Goal: Task Accomplishment & Management: Use online tool/utility

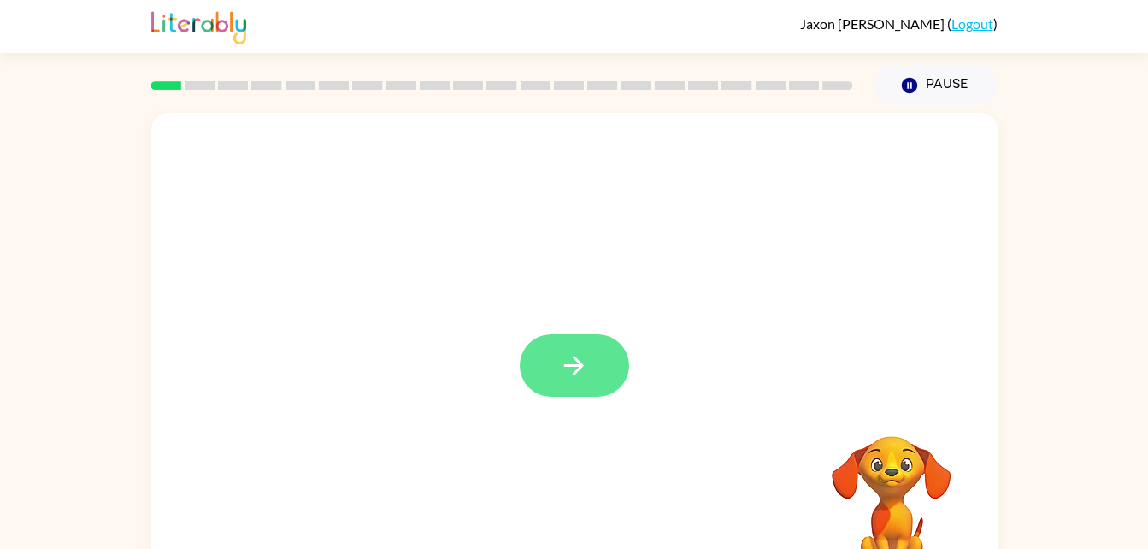
click at [569, 388] on button "button" at bounding box center [574, 365] width 109 height 62
click at [858, 262] on div at bounding box center [574, 256] width 846 height 287
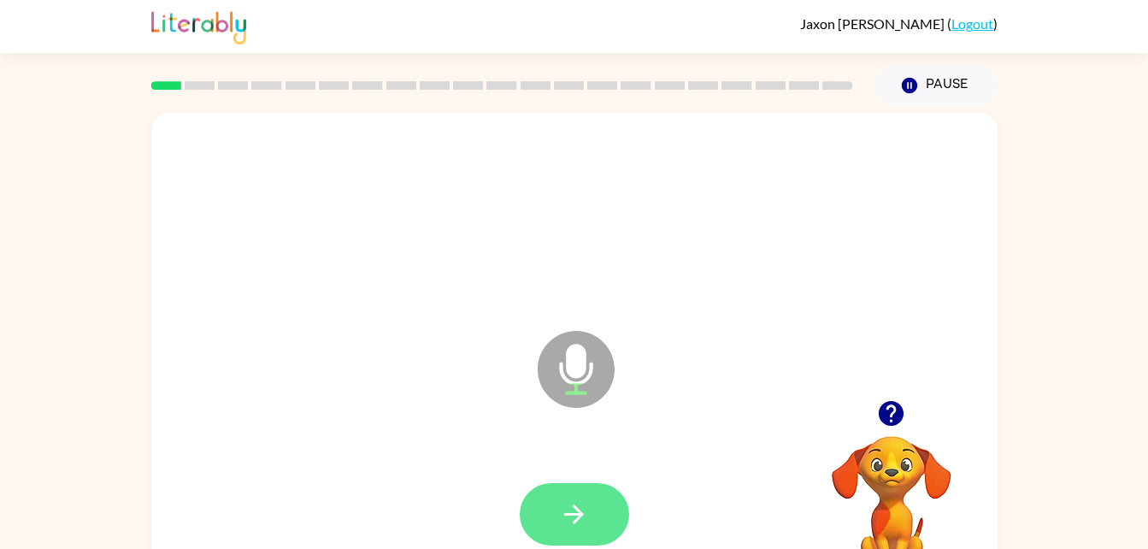
click at [583, 520] on icon "button" at bounding box center [574, 514] width 30 height 30
click at [592, 524] on div at bounding box center [574, 514] width 109 height 62
click at [584, 521] on icon "button" at bounding box center [574, 514] width 30 height 30
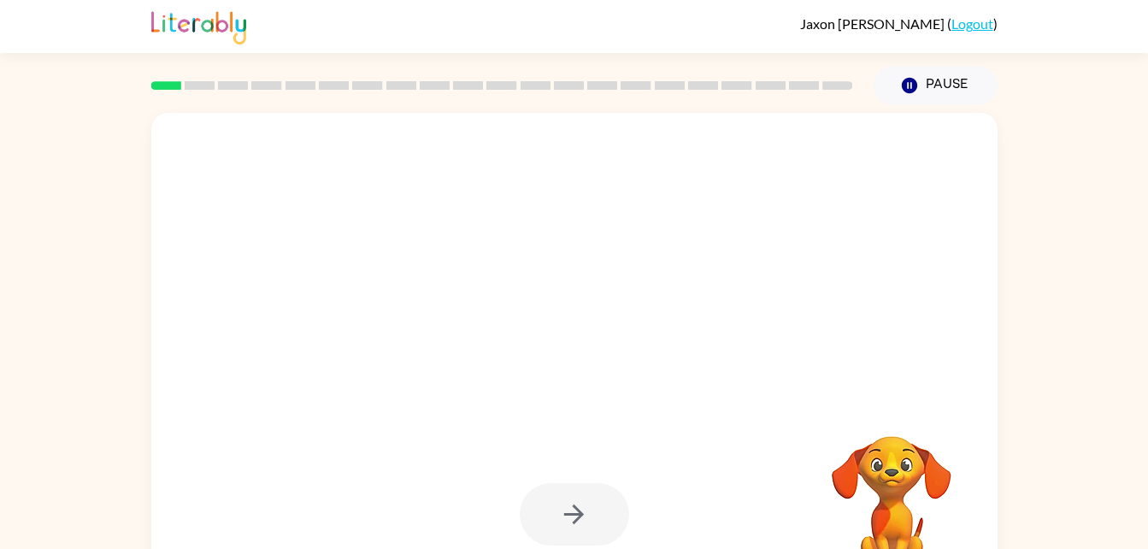
click at [577, 537] on div at bounding box center [574, 514] width 109 height 62
click at [575, 514] on icon "button" at bounding box center [574, 514] width 20 height 20
click at [596, 483] on div at bounding box center [574, 514] width 109 height 62
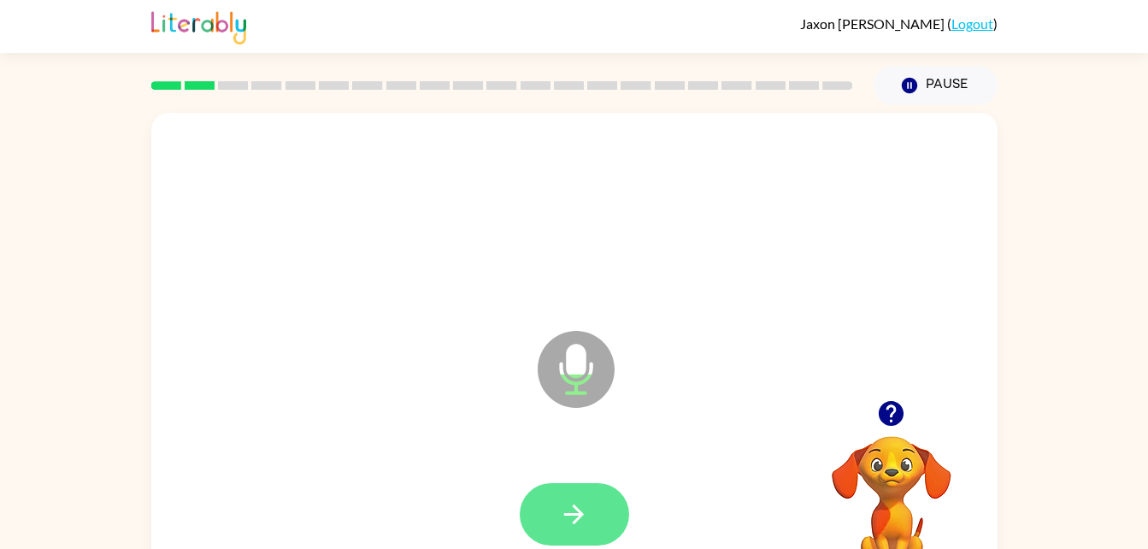
click at [576, 522] on icon "button" at bounding box center [574, 514] width 20 height 20
click at [562, 505] on icon "button" at bounding box center [574, 514] width 30 height 30
click at [598, 464] on div at bounding box center [574, 515] width 812 height 140
click at [580, 510] on icon "button" at bounding box center [574, 514] width 30 height 30
click at [574, 504] on icon "button" at bounding box center [574, 514] width 30 height 30
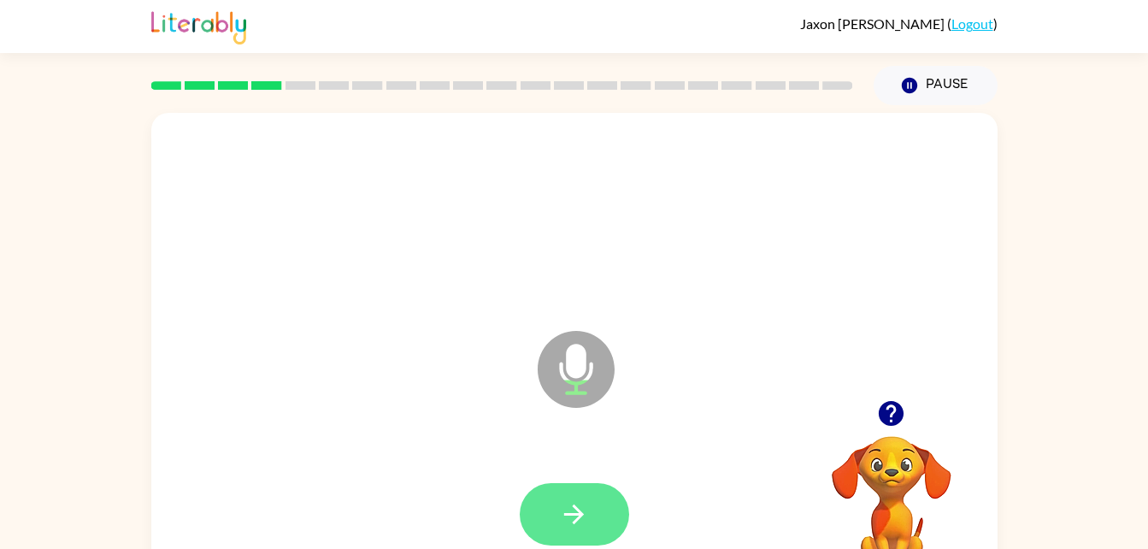
click at [577, 520] on icon "button" at bounding box center [574, 514] width 20 height 20
click at [579, 499] on icon "button" at bounding box center [574, 514] width 30 height 30
click at [580, 504] on div at bounding box center [574, 514] width 109 height 62
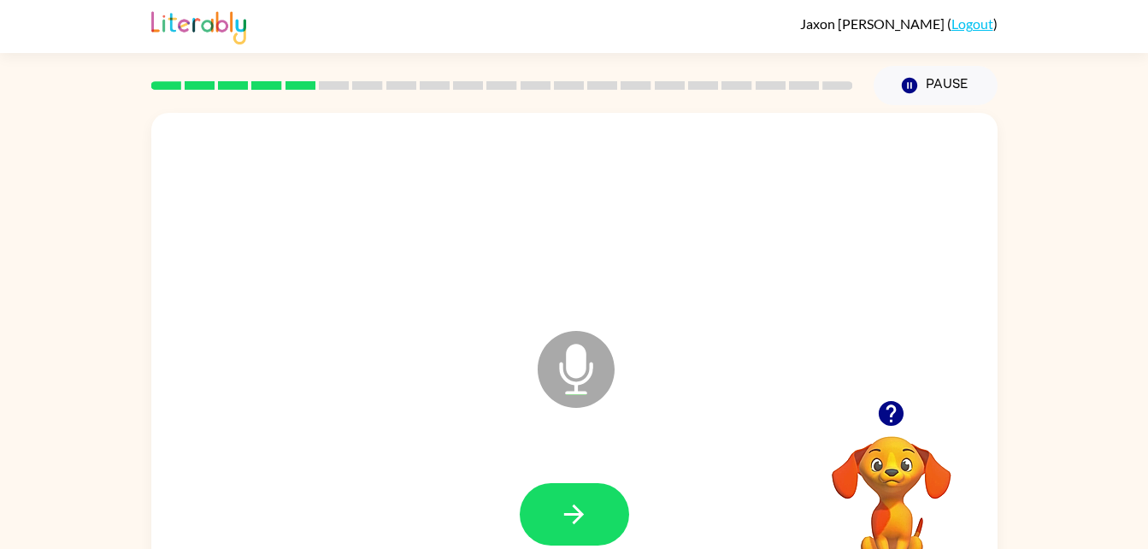
click at [562, 521] on icon "button" at bounding box center [574, 514] width 30 height 30
click at [564, 522] on div at bounding box center [574, 514] width 109 height 62
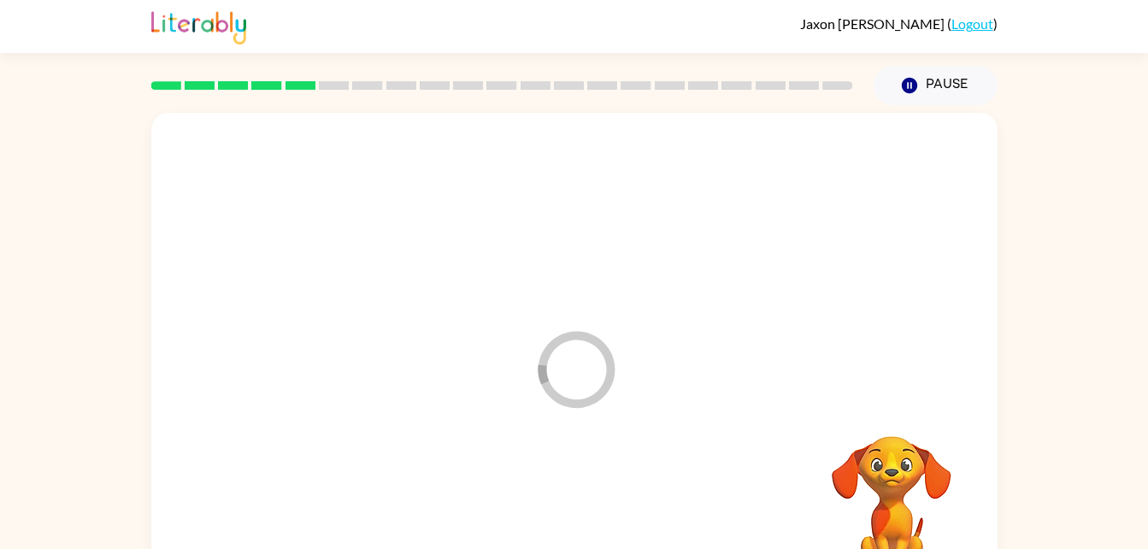
click at [563, 522] on div at bounding box center [574, 515] width 812 height 140
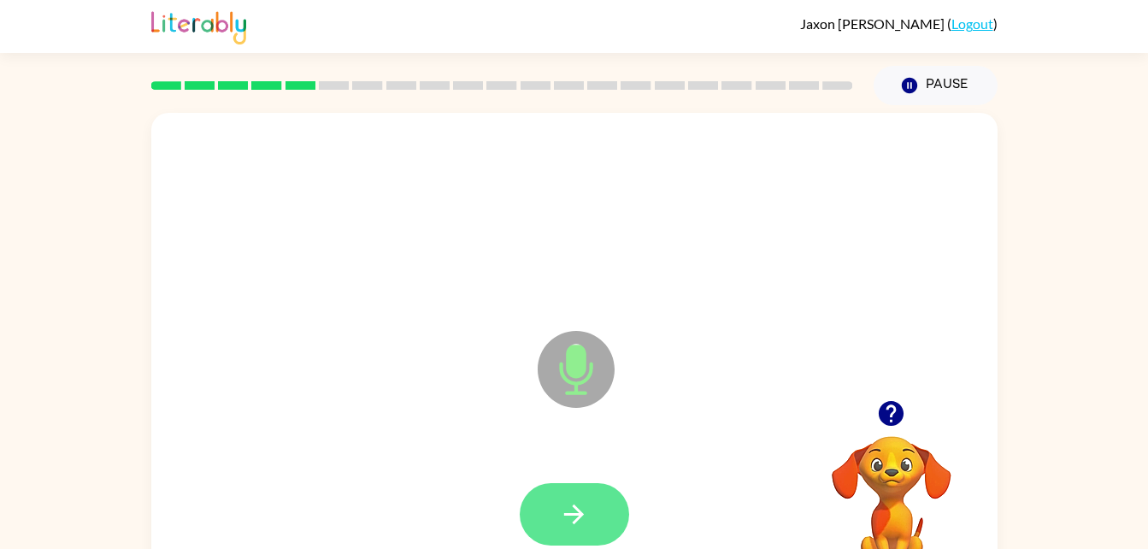
click at [554, 494] on button "button" at bounding box center [574, 514] width 109 height 62
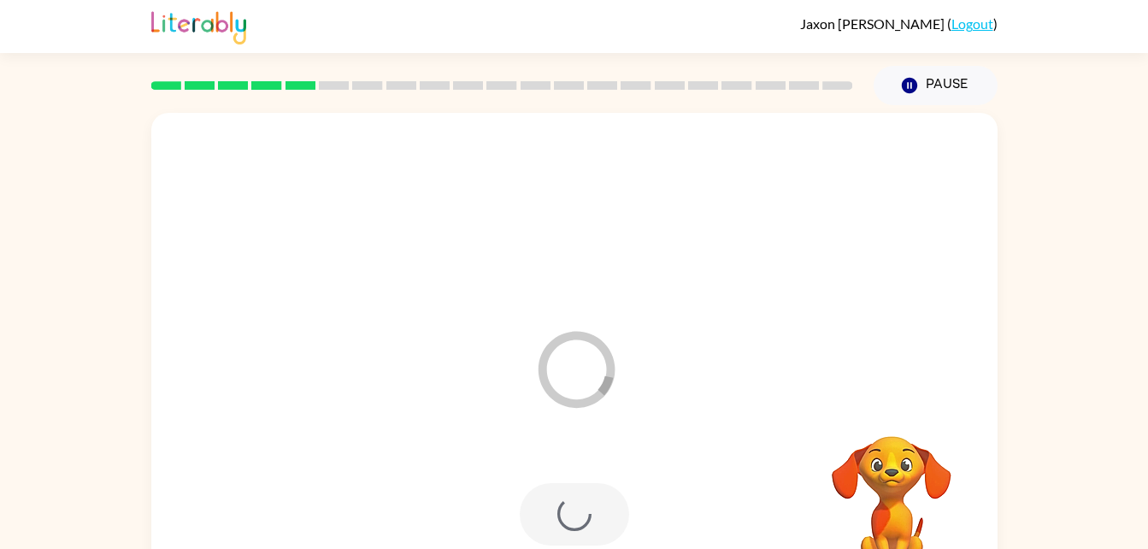
click at [583, 465] on div at bounding box center [574, 515] width 812 height 140
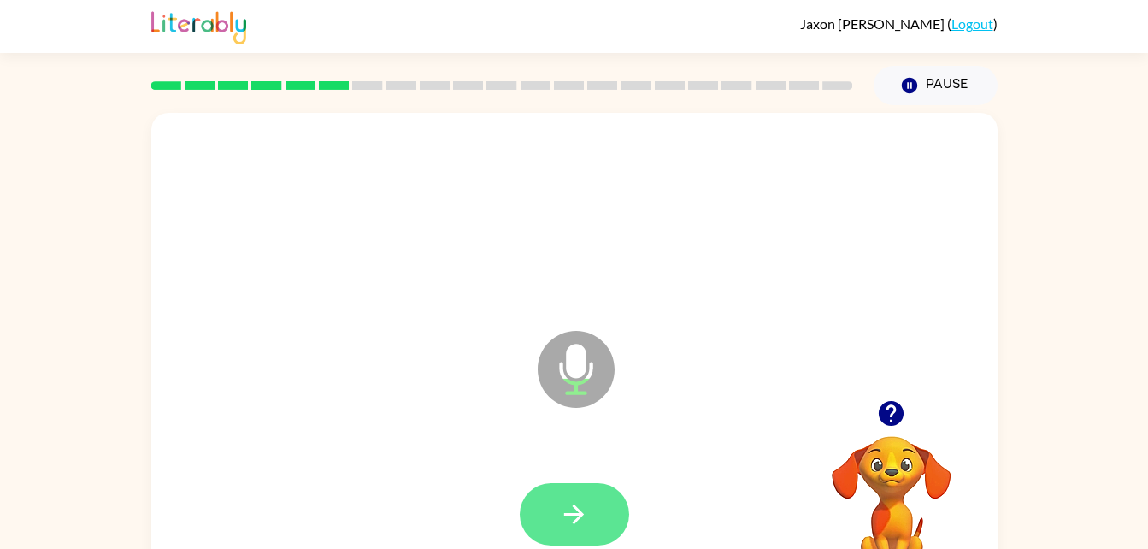
click at [558, 527] on button "button" at bounding box center [574, 514] width 109 height 62
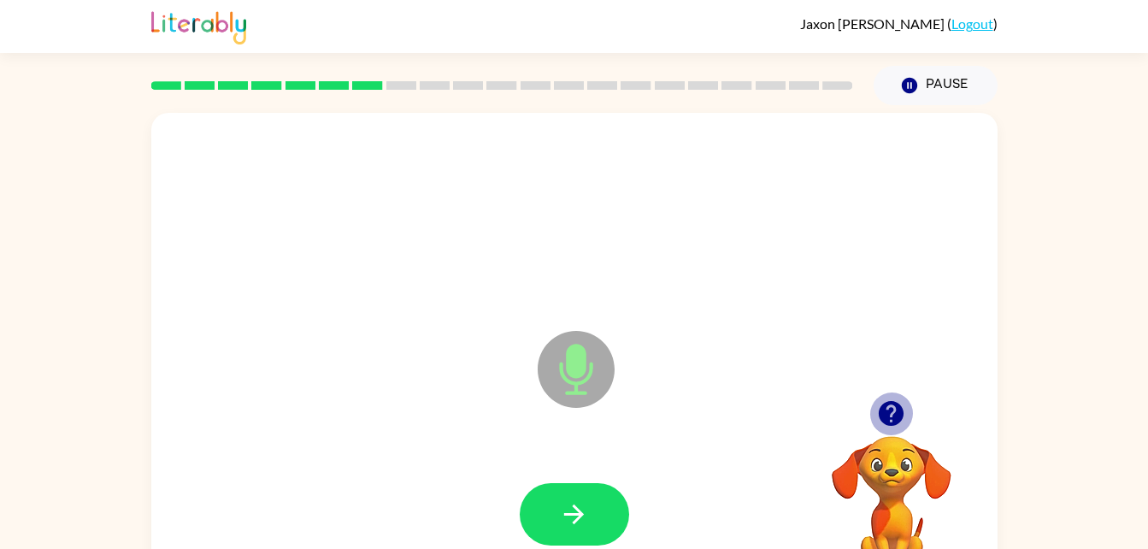
click at [890, 400] on icon "button" at bounding box center [891, 413] width 30 height 30
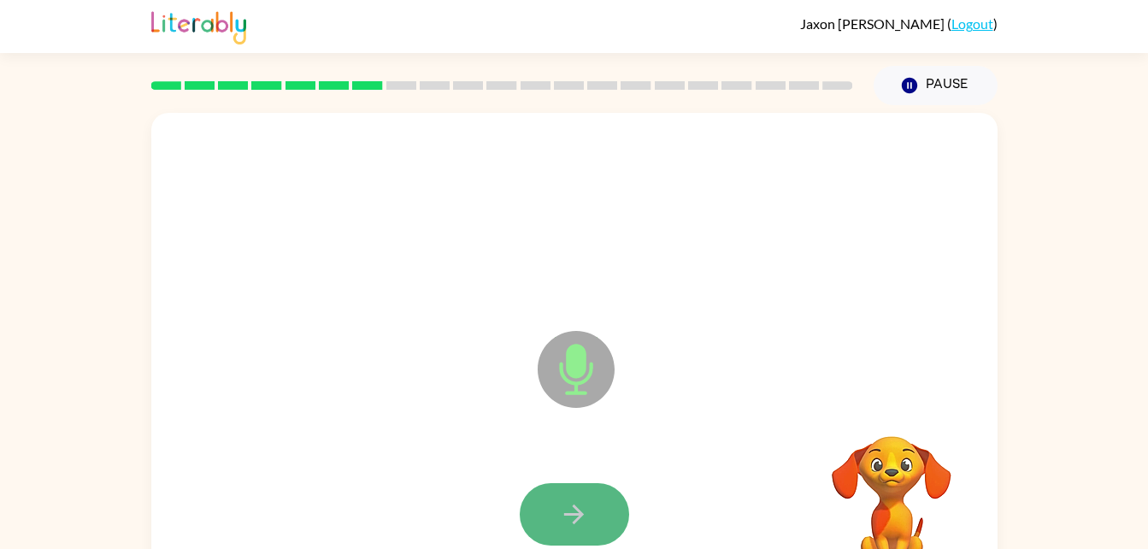
click at [597, 510] on button "button" at bounding box center [574, 514] width 109 height 62
click at [574, 517] on icon "button" at bounding box center [574, 514] width 30 height 30
click at [603, 509] on button "button" at bounding box center [574, 514] width 109 height 62
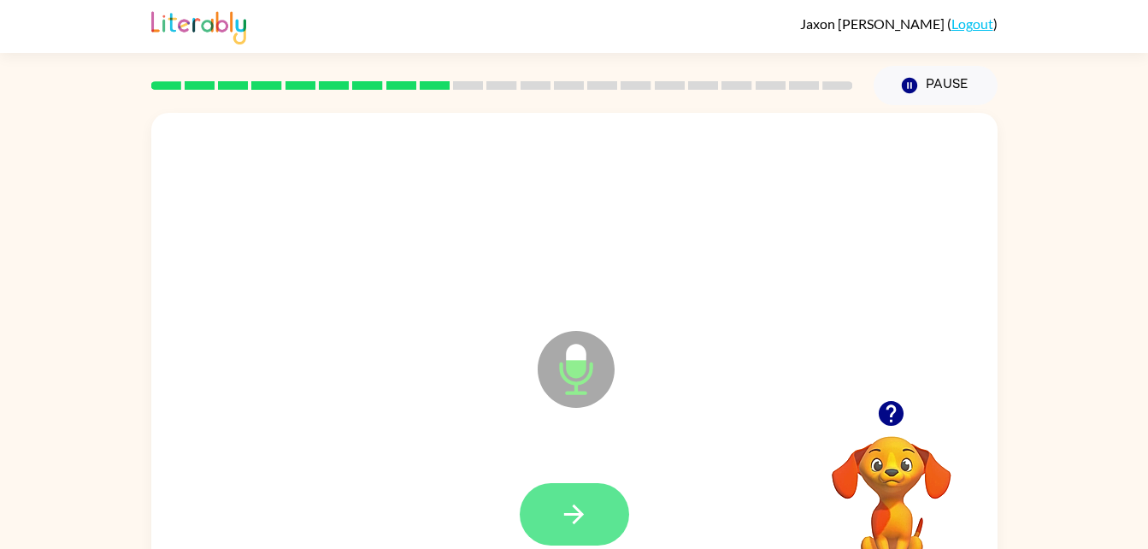
click at [580, 506] on icon "button" at bounding box center [574, 514] width 30 height 30
click at [566, 524] on icon "button" at bounding box center [574, 514] width 30 height 30
click at [549, 523] on button "button" at bounding box center [574, 514] width 109 height 62
click at [597, 515] on button "button" at bounding box center [574, 514] width 109 height 62
click at [569, 499] on icon "button" at bounding box center [574, 514] width 30 height 30
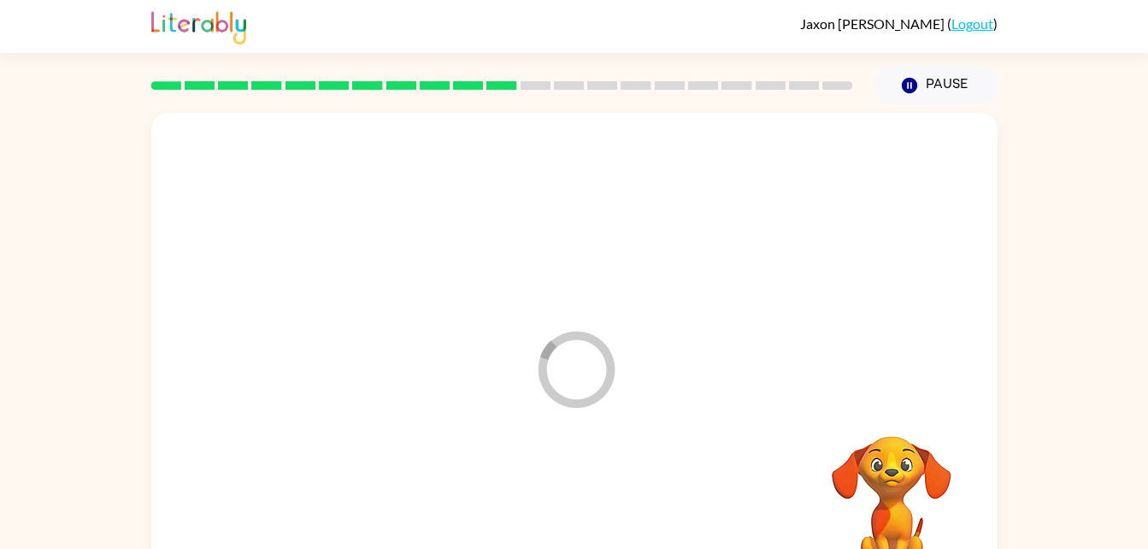
click at [575, 490] on div at bounding box center [574, 515] width 812 height 140
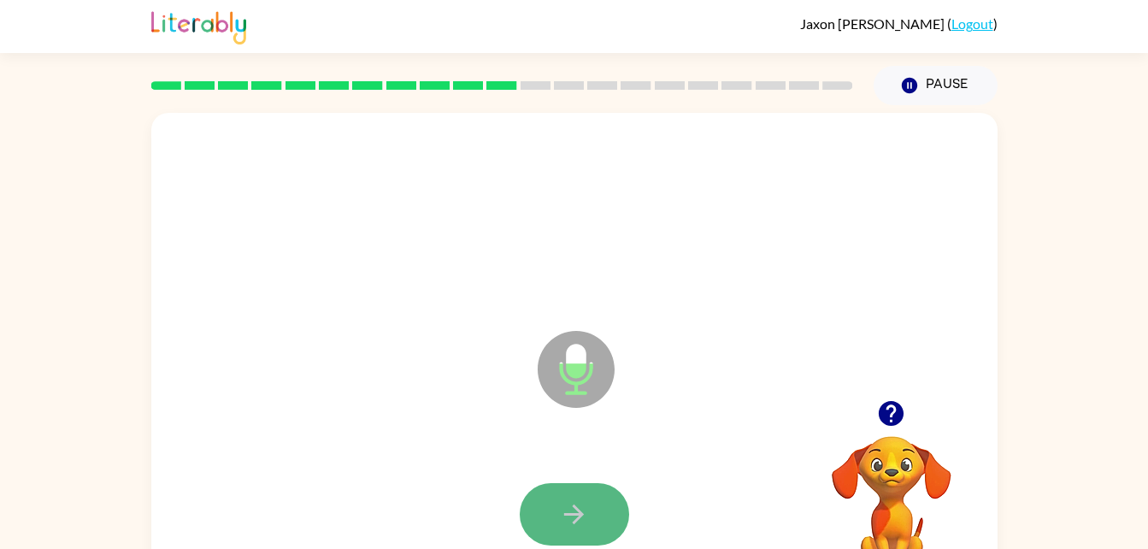
click at [579, 492] on button "button" at bounding box center [574, 514] width 109 height 62
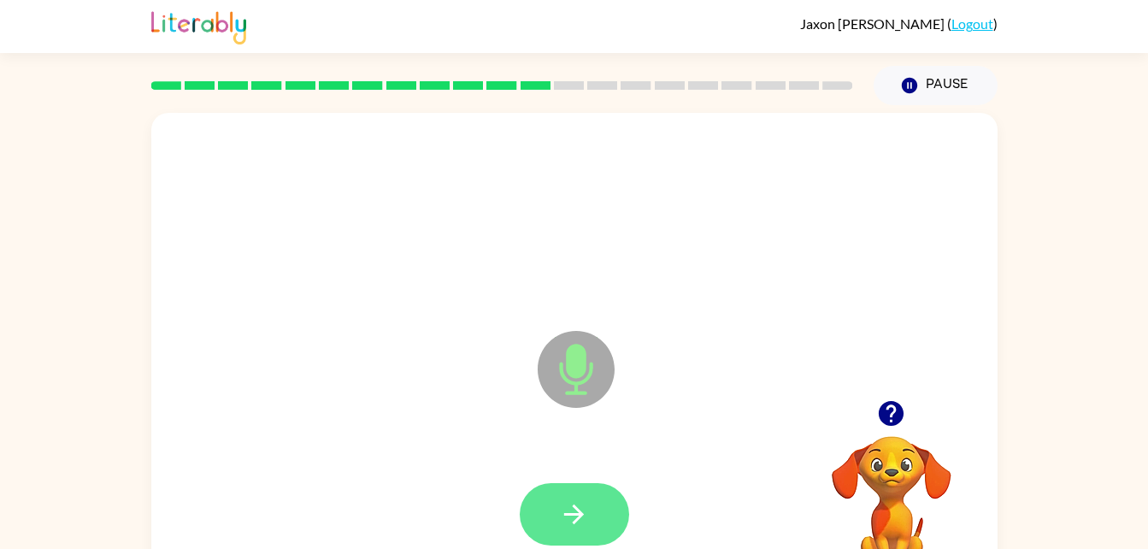
click at [565, 510] on icon "button" at bounding box center [574, 514] width 30 height 30
click at [596, 492] on button "button" at bounding box center [574, 514] width 109 height 62
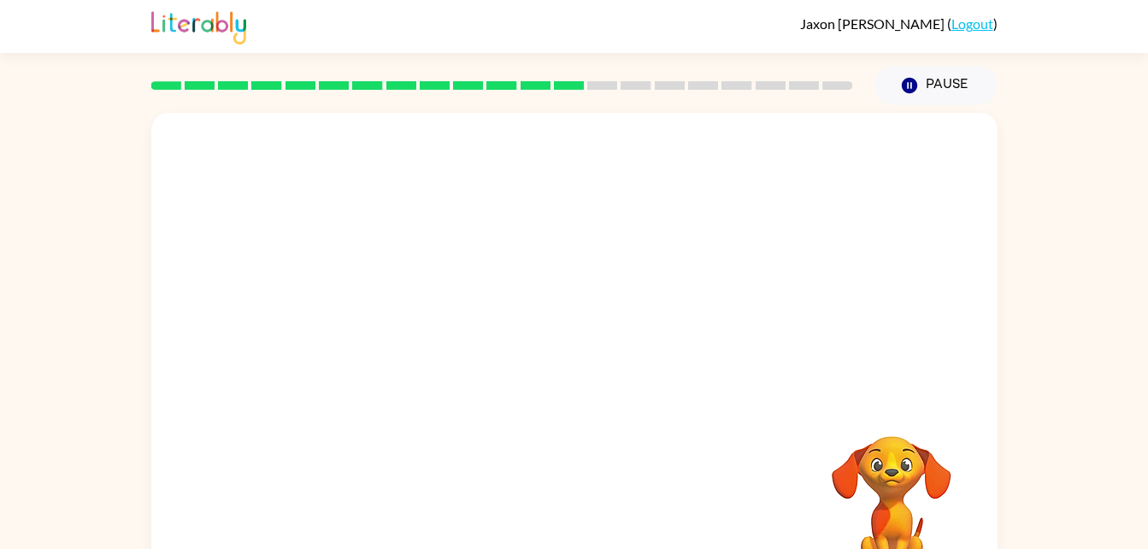
click at [746, 373] on div at bounding box center [574, 357] width 846 height 488
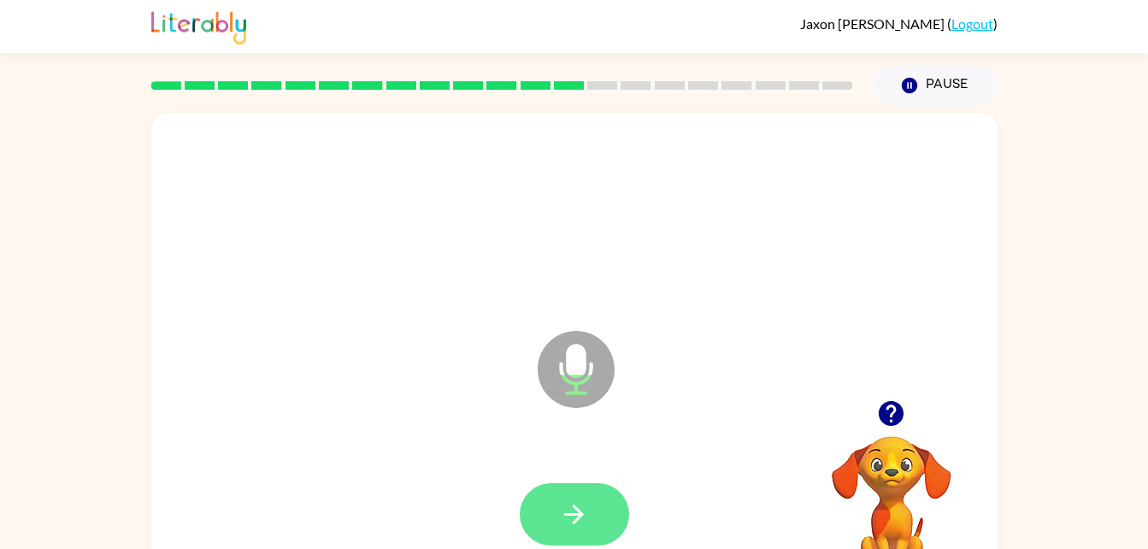
click at [602, 529] on button "button" at bounding box center [574, 514] width 109 height 62
click at [568, 501] on icon "button" at bounding box center [574, 514] width 30 height 30
click at [566, 492] on button "button" at bounding box center [574, 514] width 109 height 62
click at [597, 509] on button "button" at bounding box center [574, 514] width 109 height 62
click at [566, 539] on button "button" at bounding box center [574, 514] width 109 height 62
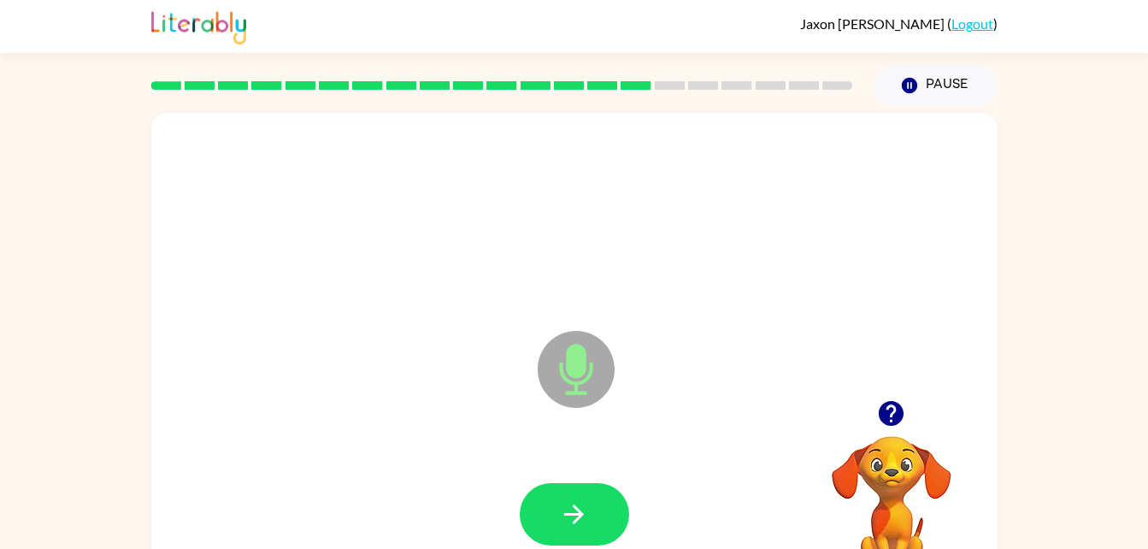
click at [661, 499] on div at bounding box center [574, 515] width 812 height 140
click at [600, 510] on button "button" at bounding box center [574, 514] width 109 height 62
click at [586, 517] on div at bounding box center [574, 514] width 109 height 62
click at [576, 533] on button "button" at bounding box center [574, 514] width 109 height 62
click at [609, 498] on button "button" at bounding box center [574, 514] width 109 height 62
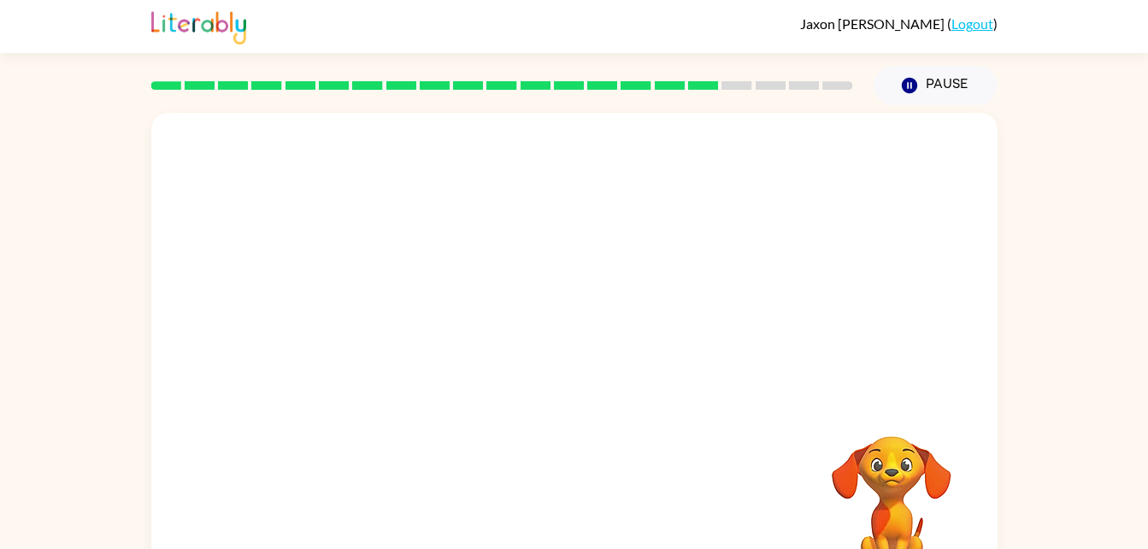
click at [627, 491] on div "Your browser must support playing .mp4 files to use Literably. Please try using…" at bounding box center [574, 357] width 846 height 488
click at [620, 499] on div "Your browser must support playing .mp4 files to use Literably. Please try using…" at bounding box center [574, 357] width 846 height 488
click at [601, 522] on div "Your browser must support playing .mp4 files to use Literably. Please try using…" at bounding box center [574, 357] width 846 height 488
click at [602, 505] on div "Your browser must support playing .mp4 files to use Literably. Please try using…" at bounding box center [574, 357] width 846 height 488
click at [591, 511] on div "Your browser must support playing .mp4 files to use Literably. Please try using…" at bounding box center [574, 357] width 846 height 488
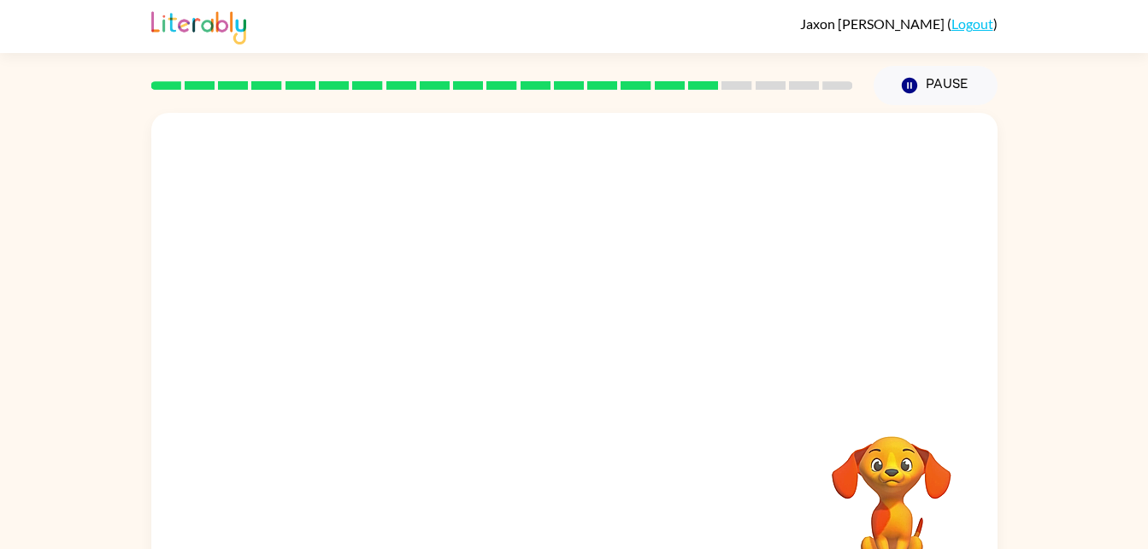
click at [595, 498] on div "Your browser must support playing .mp4 files to use Literably. Please try using…" at bounding box center [574, 357] width 846 height 488
click at [589, 491] on div "Your browser must support playing .mp4 files to use Literably. Please try using…" at bounding box center [574, 357] width 846 height 488
click at [612, 471] on div "Your browser must support playing .mp4 files to use Literably. Please try using…" at bounding box center [574, 357] width 846 height 488
click at [595, 473] on div "Your browser must support playing .mp4 files to use Literably. Please try using…" at bounding box center [574, 357] width 846 height 488
click at [603, 485] on div "Your browser must support playing .mp4 files to use Literably. Please try using…" at bounding box center [574, 357] width 846 height 488
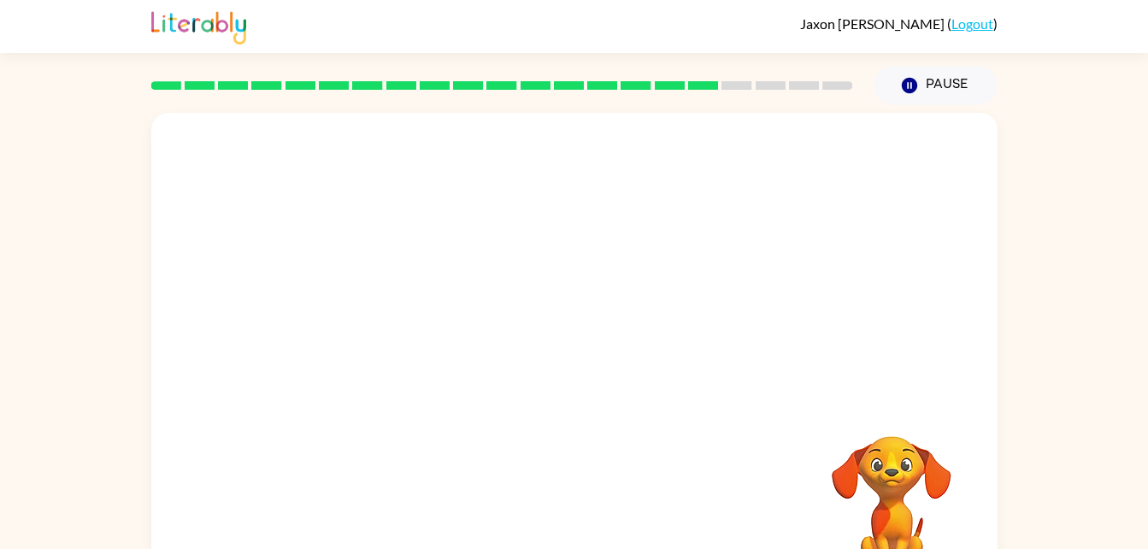
click at [576, 502] on div "Your browser must support playing .mp4 files to use Literably. Please try using…" at bounding box center [574, 357] width 846 height 488
click at [590, 496] on div "Your browser must support playing .mp4 files to use Literably. Please try using…" at bounding box center [574, 357] width 846 height 488
click at [578, 525] on div "Your browser must support playing .mp4 files to use Literably. Please try using…" at bounding box center [574, 357] width 846 height 488
click at [572, 509] on div "Your browser must support playing .mp4 files to use Literably. Please try using…" at bounding box center [574, 357] width 846 height 488
click at [581, 533] on div "Your browser must support playing .mp4 files to use Literably. Please try using…" at bounding box center [574, 357] width 846 height 488
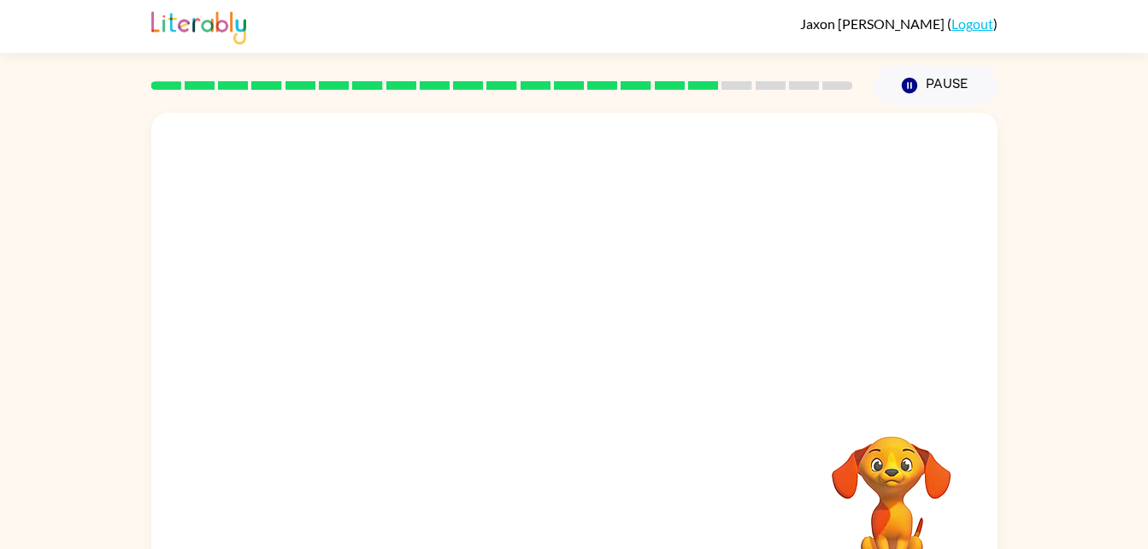
click at [572, 534] on div "Your browser must support playing .mp4 files to use Literably. Please try using…" at bounding box center [574, 357] width 846 height 488
click at [586, 532] on div "Your browser must support playing .mp4 files to use Literably. Please try using…" at bounding box center [574, 357] width 846 height 488
click at [568, 528] on div "Your browser must support playing .mp4 files to use Literably. Please try using…" at bounding box center [574, 357] width 846 height 488
click at [566, 523] on div "Your browser must support playing .mp4 files to use Literably. Please try using…" at bounding box center [574, 357] width 846 height 488
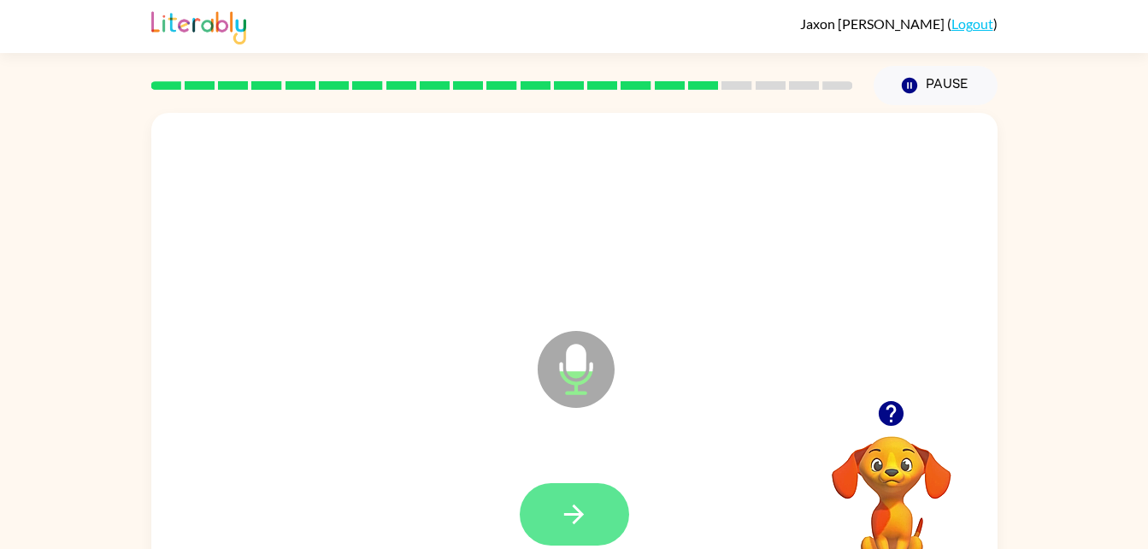
click at [586, 484] on button "button" at bounding box center [574, 514] width 109 height 62
click at [578, 501] on icon "button" at bounding box center [574, 514] width 30 height 30
click at [528, 442] on div "Microphone The Microphone is here when it is your turn to talk" at bounding box center [574, 357] width 846 height 488
click at [547, 457] on div at bounding box center [574, 515] width 812 height 140
click at [542, 504] on button "button" at bounding box center [574, 514] width 109 height 62
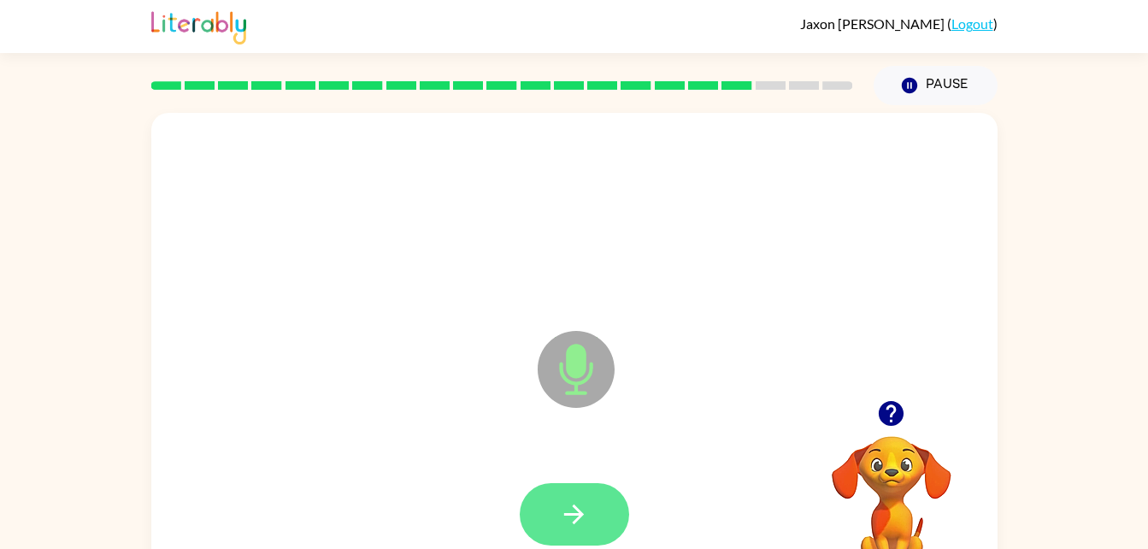
click at [590, 493] on button "button" at bounding box center [574, 514] width 109 height 62
click at [564, 508] on icon "button" at bounding box center [574, 514] width 30 height 30
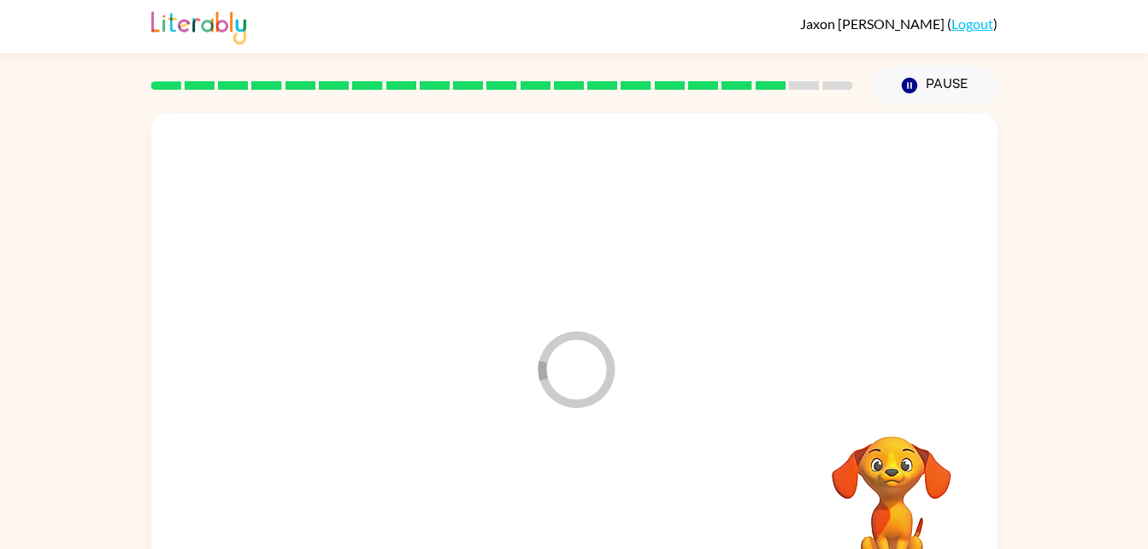
click at [561, 519] on div at bounding box center [574, 515] width 812 height 140
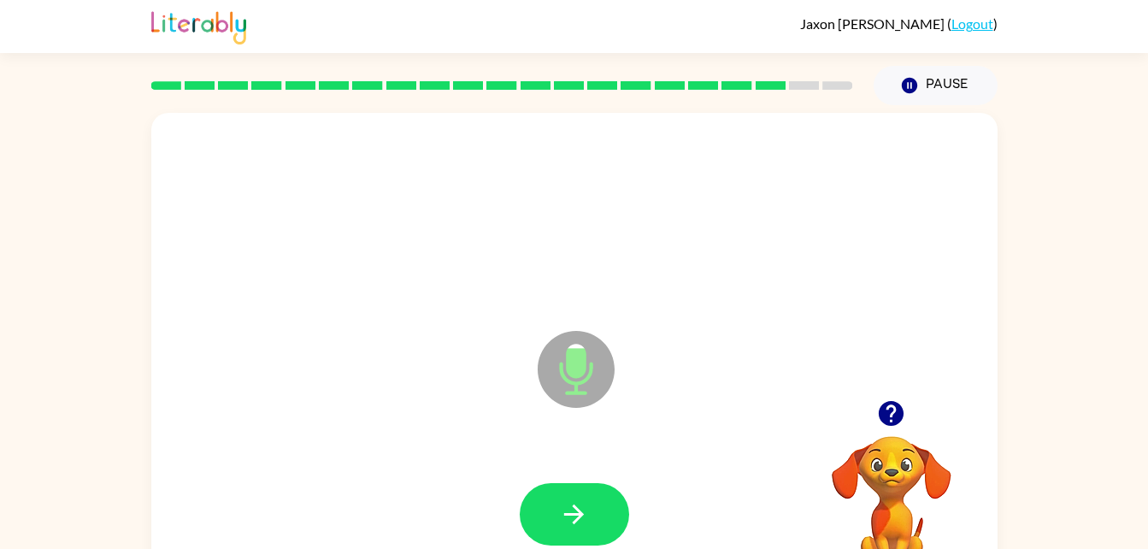
click at [510, 489] on div at bounding box center [574, 515] width 812 height 140
click at [904, 396] on button "button" at bounding box center [891, 414] width 44 height 44
click at [582, 509] on icon "button" at bounding box center [574, 514] width 30 height 30
click at [590, 511] on button "button" at bounding box center [574, 514] width 109 height 62
click at [610, 522] on button "button" at bounding box center [574, 514] width 109 height 62
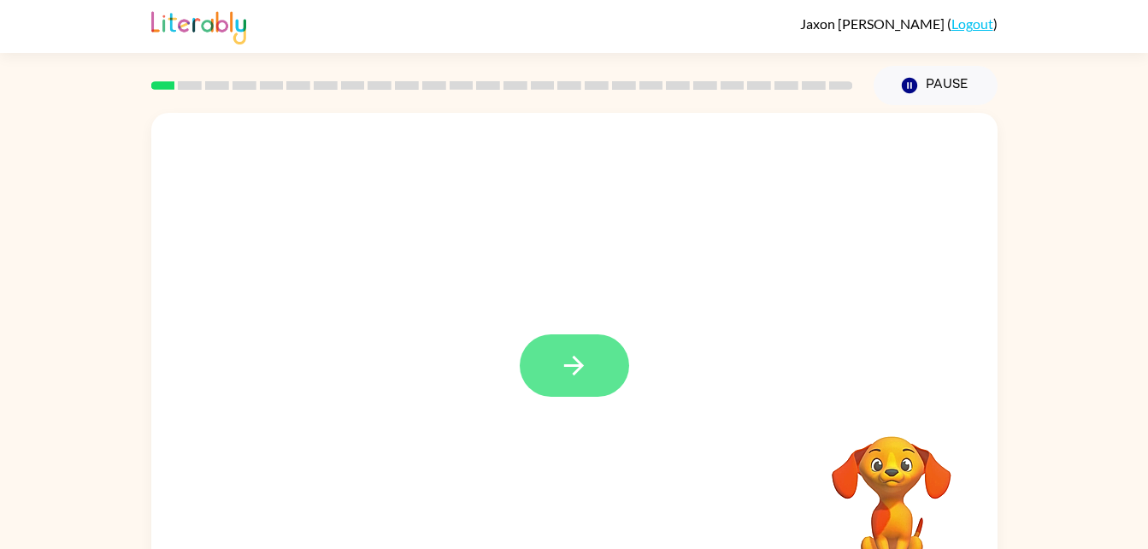
click at [557, 376] on button "button" at bounding box center [574, 365] width 109 height 62
click at [581, 369] on div at bounding box center [574, 357] width 846 height 488
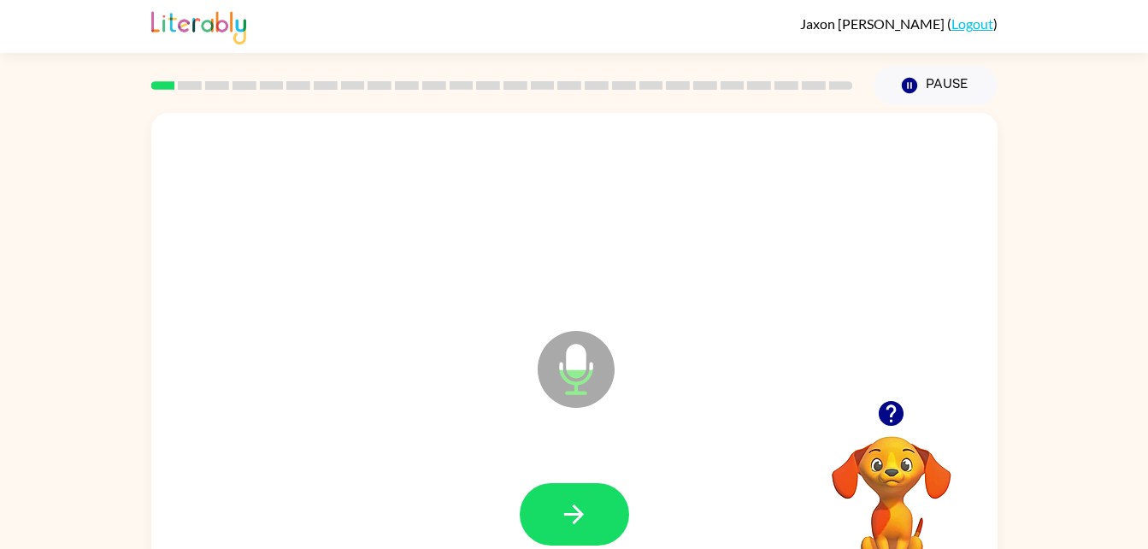
scroll to position [4, 0]
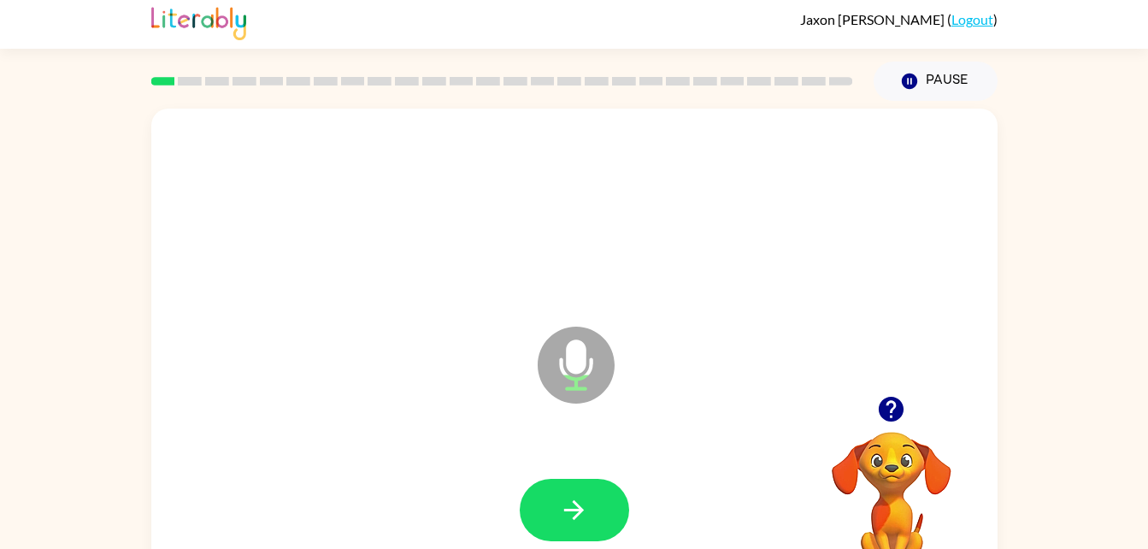
click at [562, 505] on icon "button" at bounding box center [574, 510] width 30 height 30
click at [546, 506] on div at bounding box center [574, 510] width 109 height 62
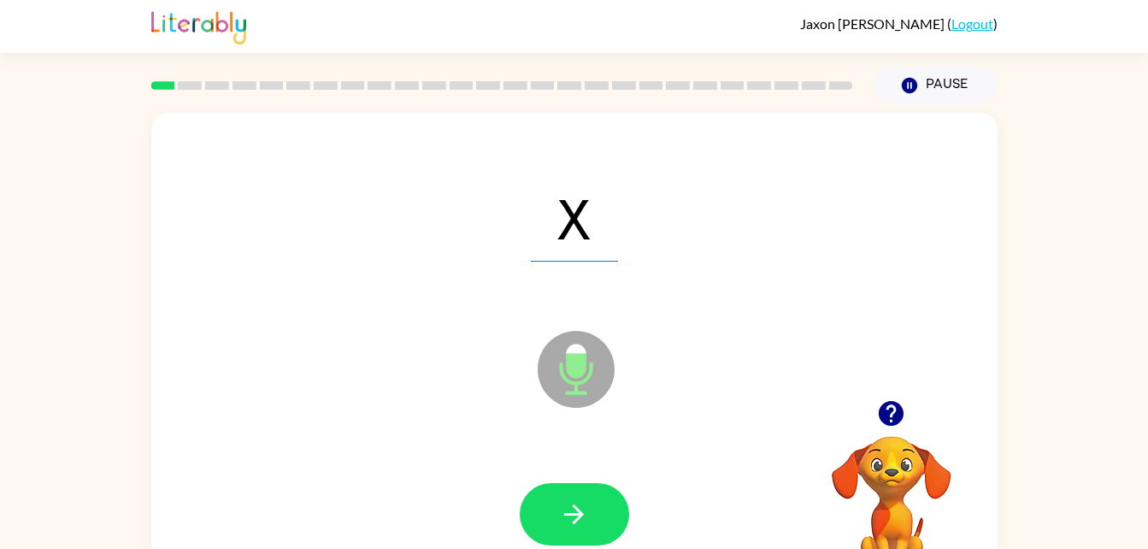
click at [585, 215] on span "X" at bounding box center [574, 217] width 87 height 89
click at [586, 515] on icon "button" at bounding box center [574, 514] width 30 height 30
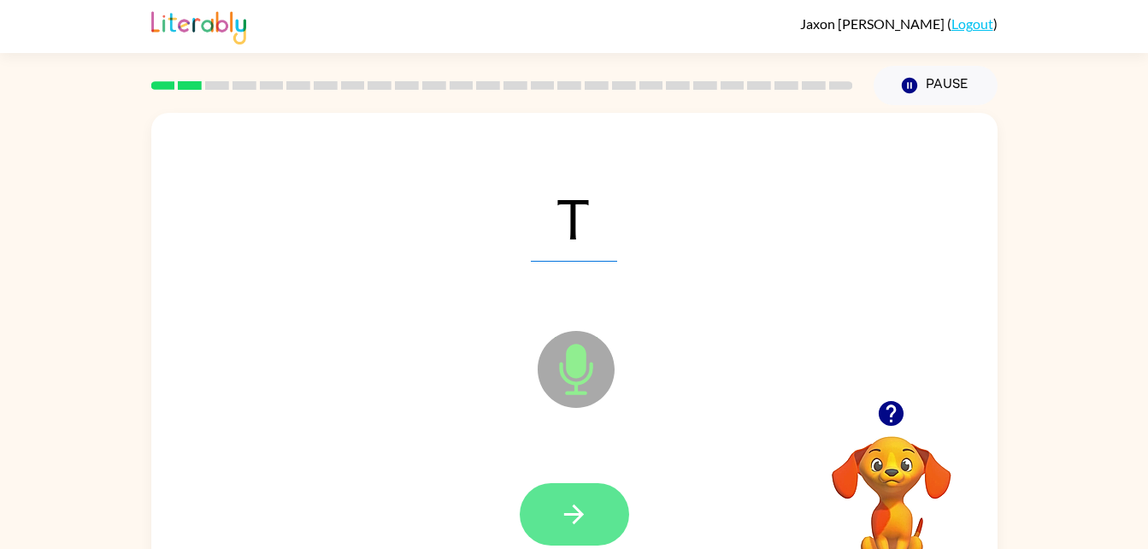
click at [592, 523] on button "button" at bounding box center [574, 514] width 109 height 62
click at [583, 541] on button "button" at bounding box center [574, 514] width 109 height 62
click at [566, 526] on icon "button" at bounding box center [574, 514] width 30 height 30
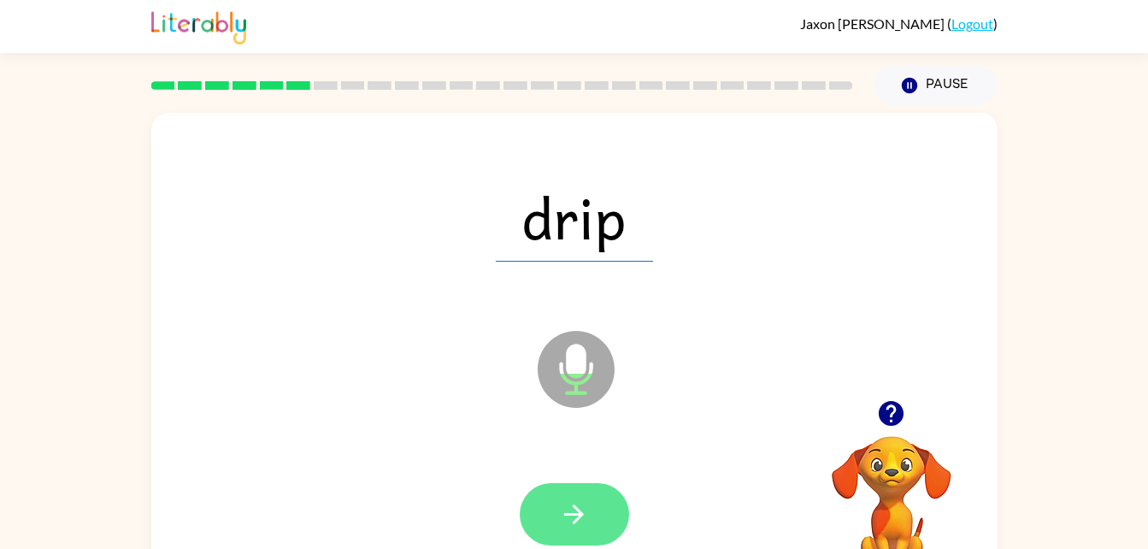
click at [602, 521] on button "button" at bounding box center [574, 514] width 109 height 62
click at [575, 506] on icon "button" at bounding box center [574, 514] width 20 height 20
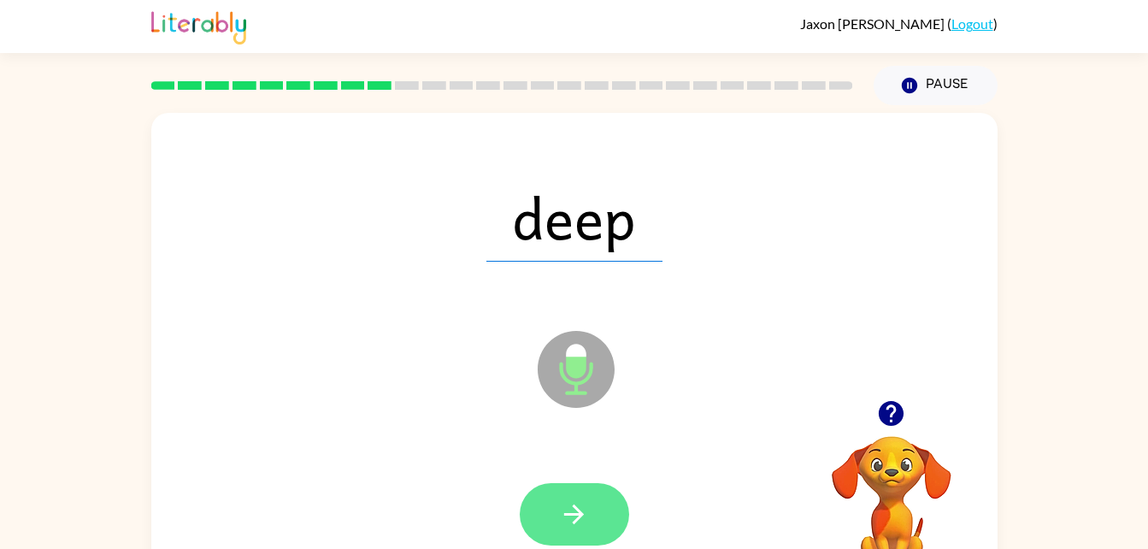
click at [578, 506] on icon "button" at bounding box center [574, 514] width 30 height 30
click at [548, 521] on button "button" at bounding box center [574, 514] width 109 height 62
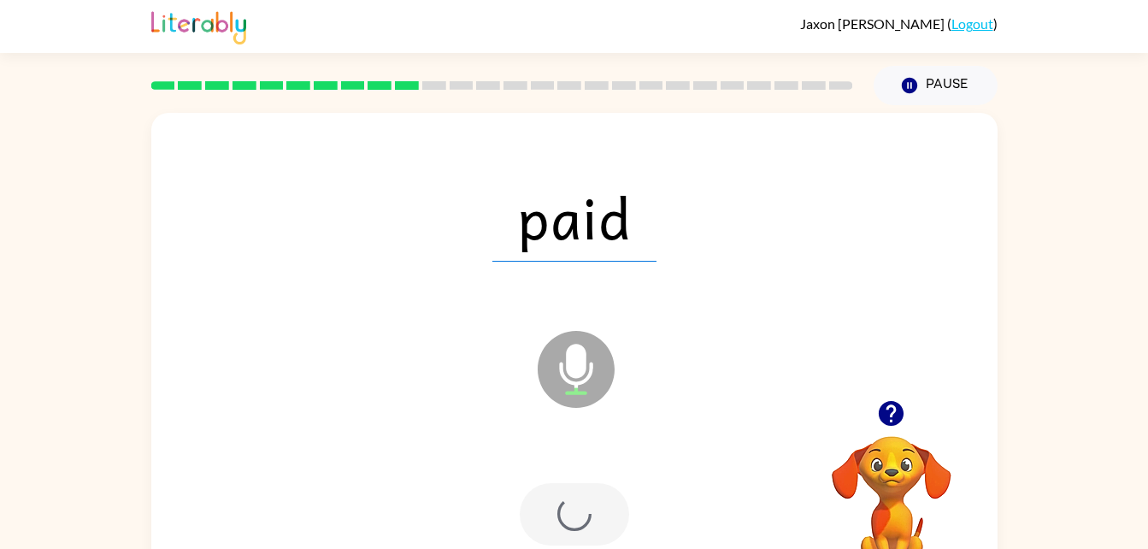
click at [571, 517] on div at bounding box center [574, 514] width 109 height 62
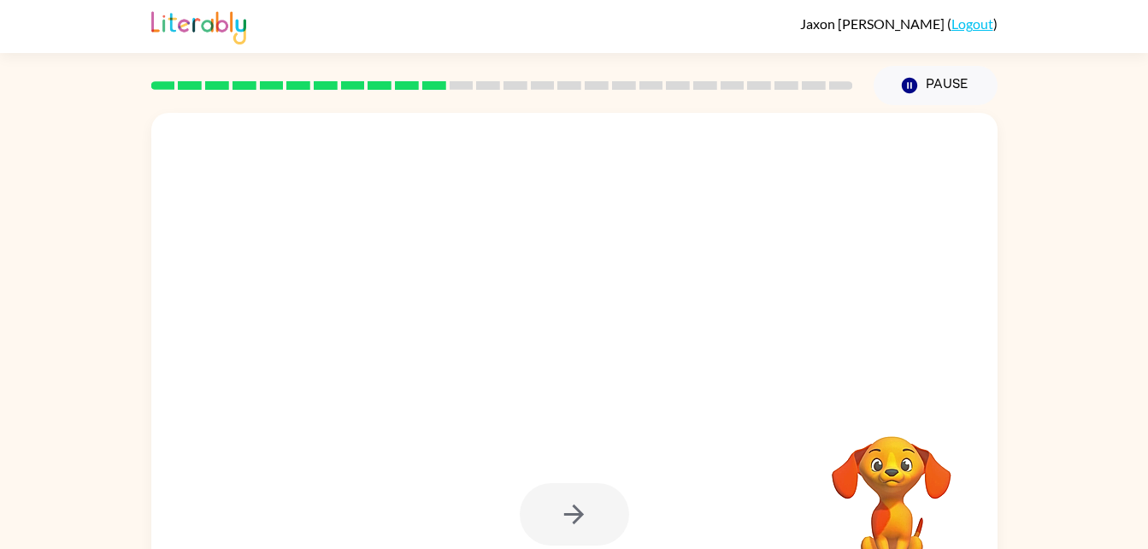
click at [900, 427] on video "Your browser must support playing .mp4 files to use Literably. Please try using…" at bounding box center [891, 495] width 171 height 171
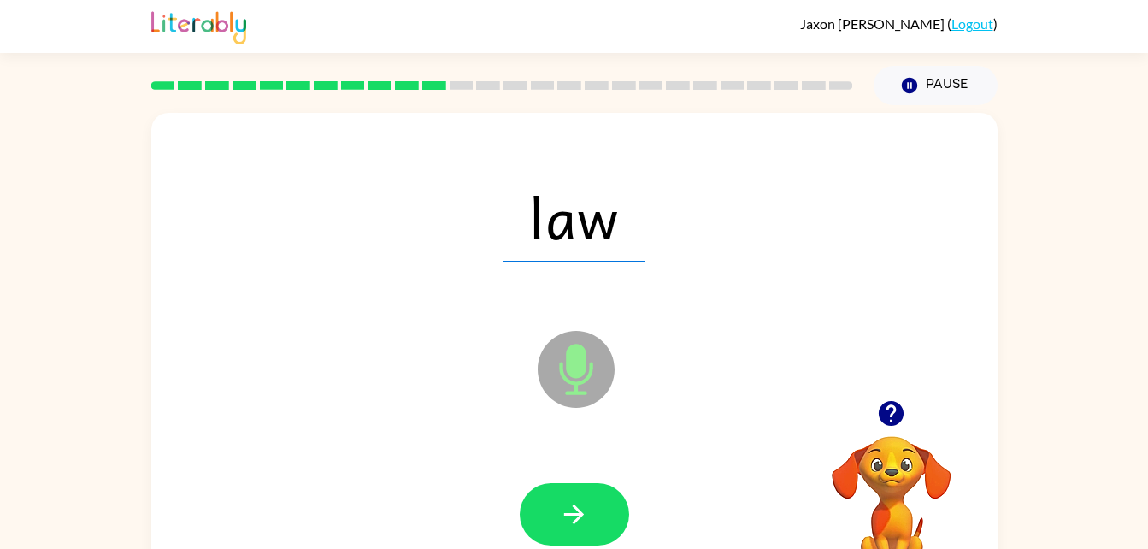
click at [891, 404] on icon "button" at bounding box center [891, 413] width 25 height 25
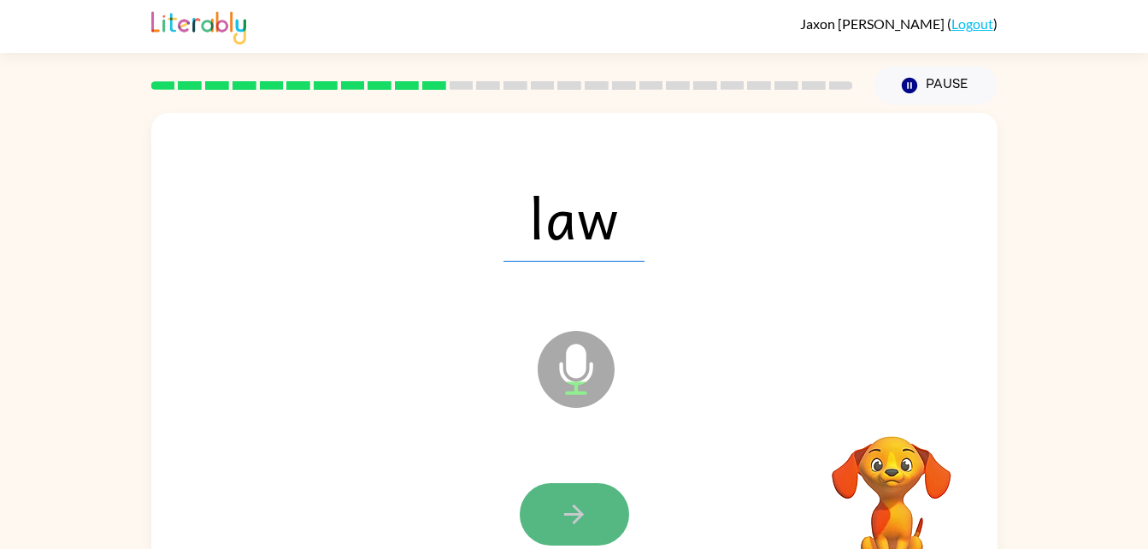
click at [588, 494] on button "button" at bounding box center [574, 514] width 109 height 62
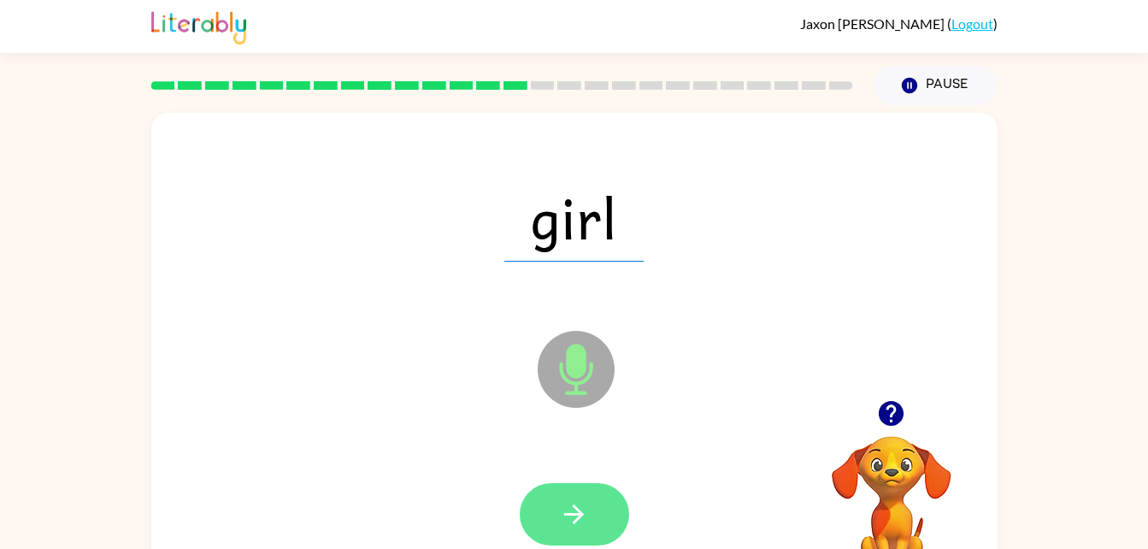
click at [596, 511] on button "button" at bounding box center [574, 514] width 109 height 62
click at [582, 499] on icon "button" at bounding box center [574, 514] width 30 height 30
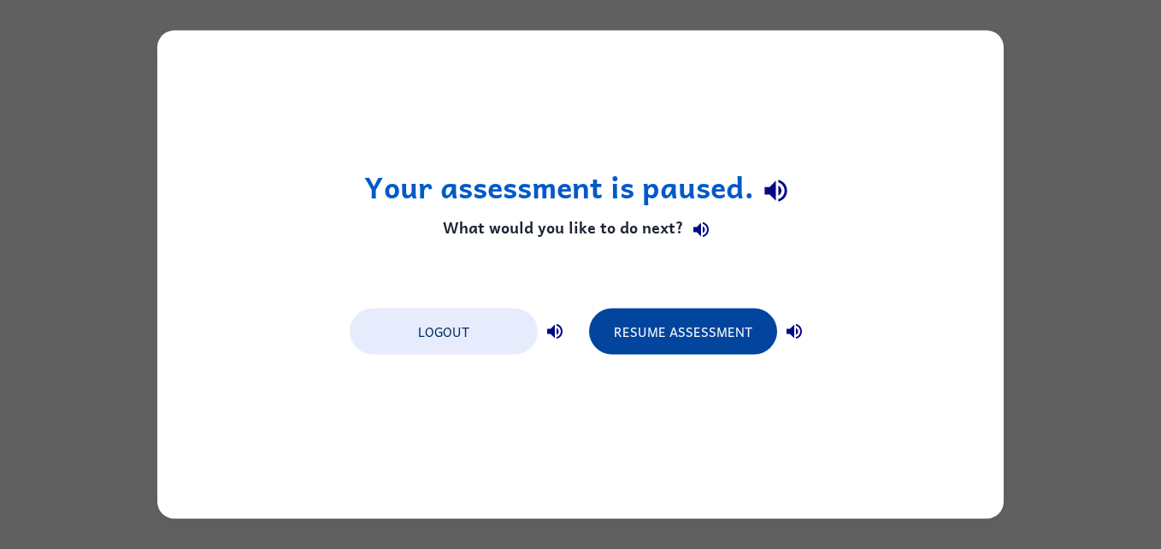
click at [681, 313] on button "Resume Assessment" at bounding box center [683, 332] width 188 height 46
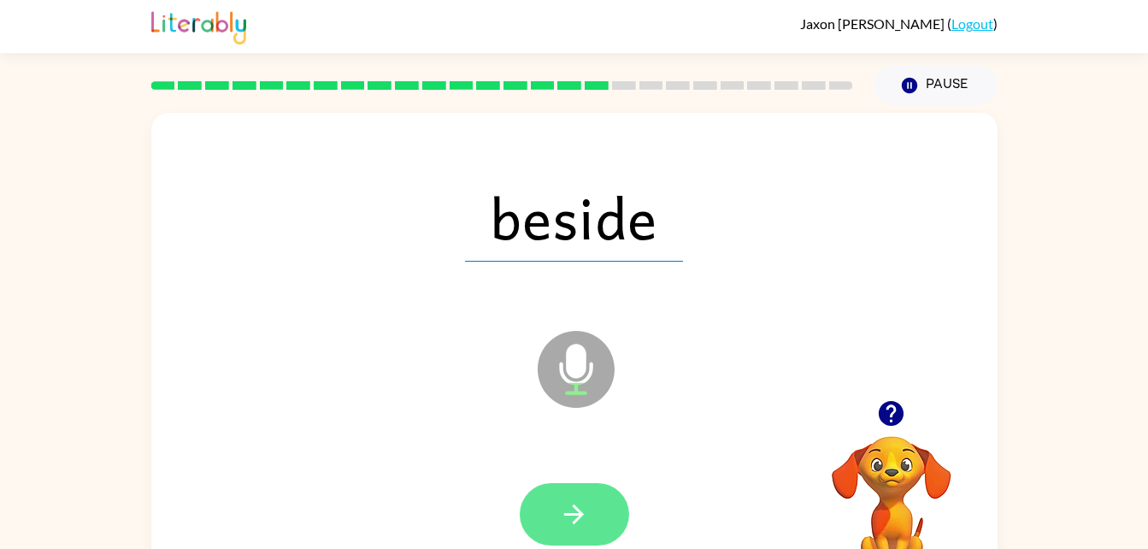
click at [579, 499] on icon "button" at bounding box center [574, 514] width 30 height 30
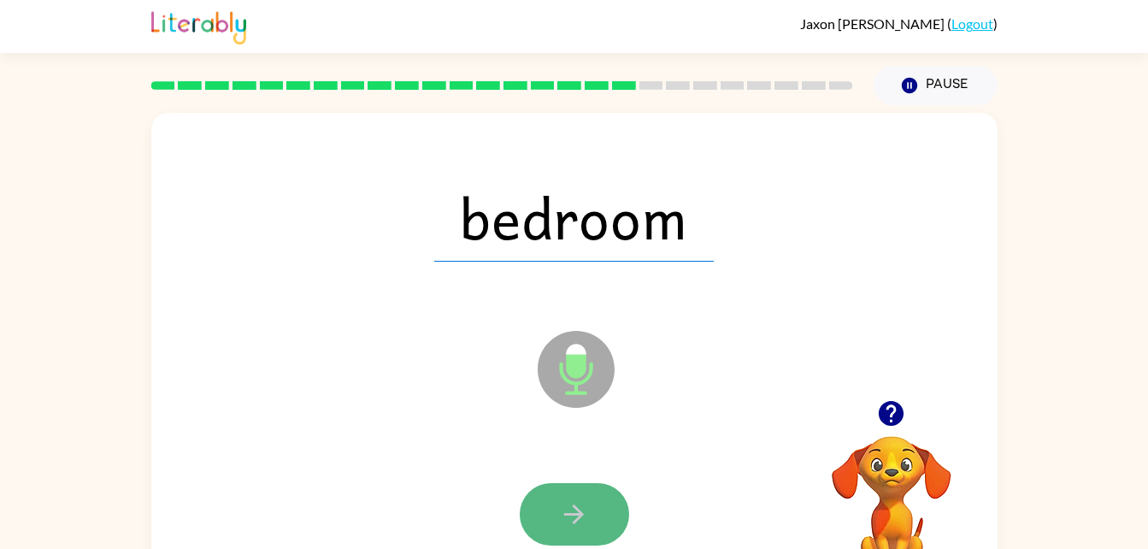
click at [586, 524] on icon "button" at bounding box center [574, 514] width 30 height 30
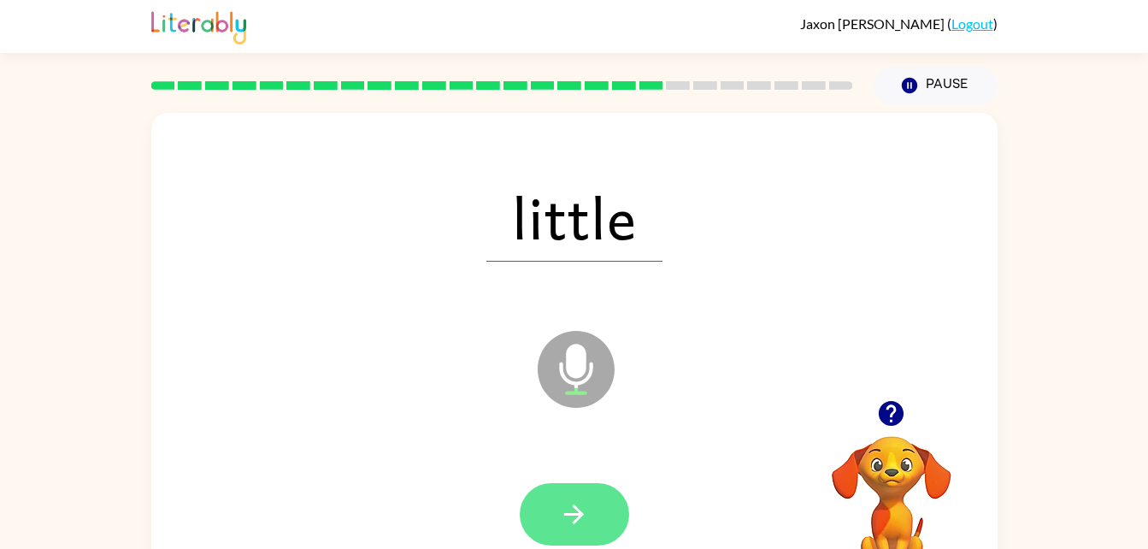
click at [592, 484] on button "button" at bounding box center [574, 514] width 109 height 62
click at [582, 522] on div at bounding box center [574, 514] width 109 height 62
click at [571, 520] on icon "button" at bounding box center [574, 514] width 30 height 30
click at [573, 492] on button "button" at bounding box center [574, 514] width 109 height 62
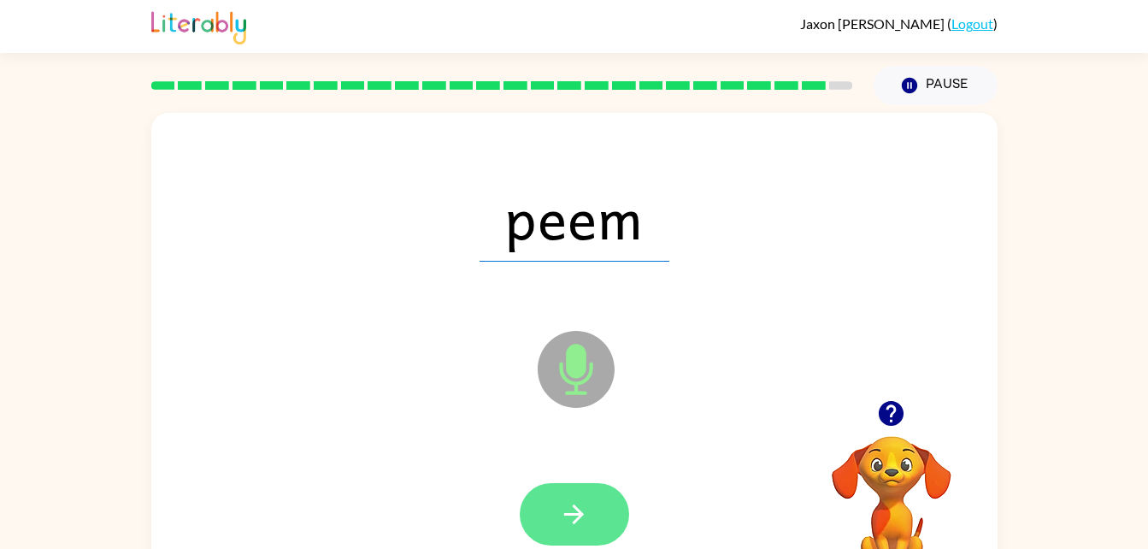
click at [600, 507] on button "button" at bounding box center [574, 514] width 109 height 62
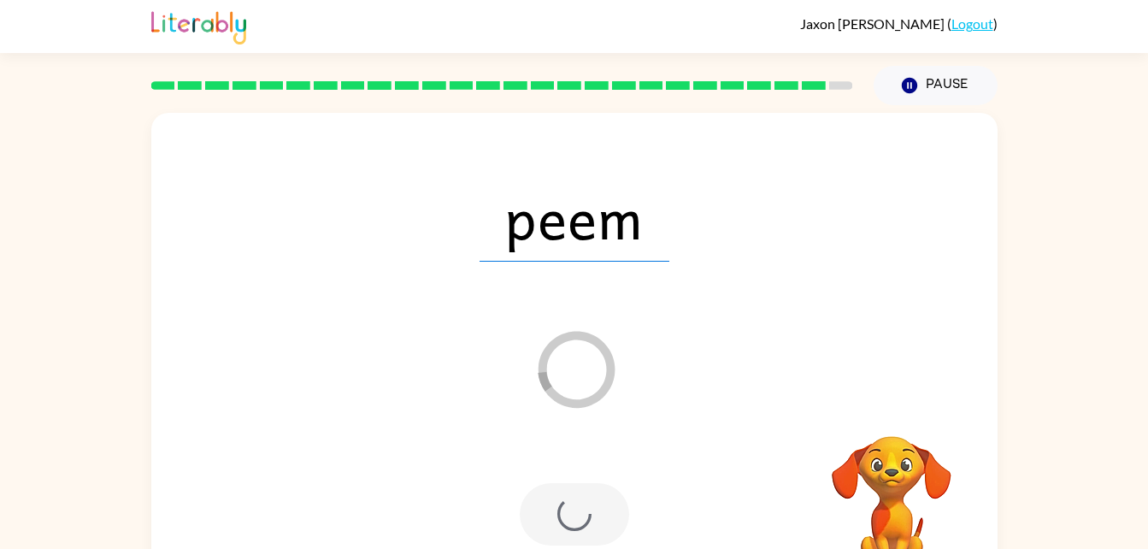
click at [540, 526] on div at bounding box center [574, 514] width 109 height 62
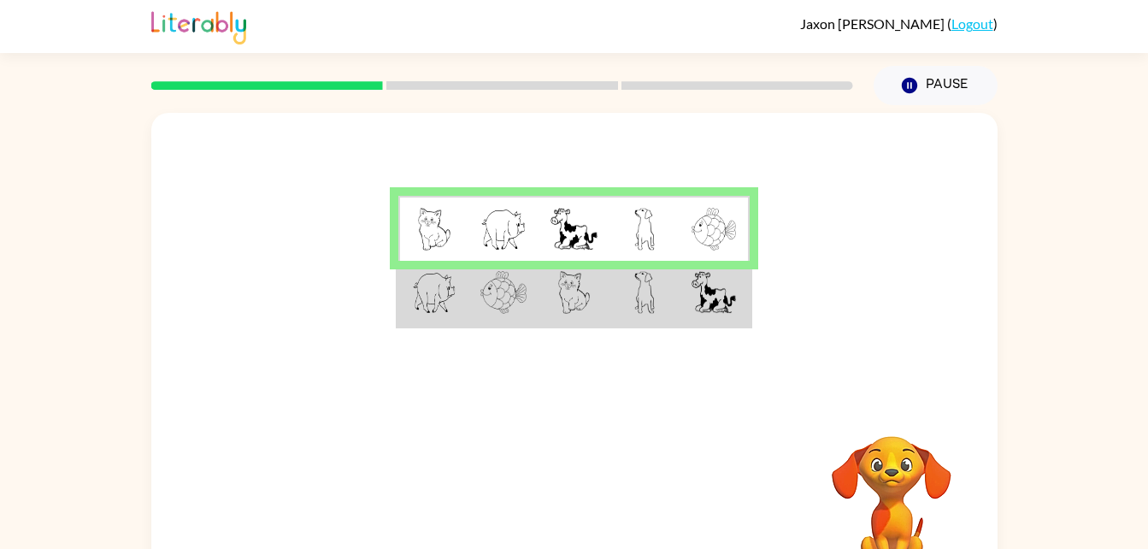
click at [584, 276] on img at bounding box center [574, 292] width 32 height 43
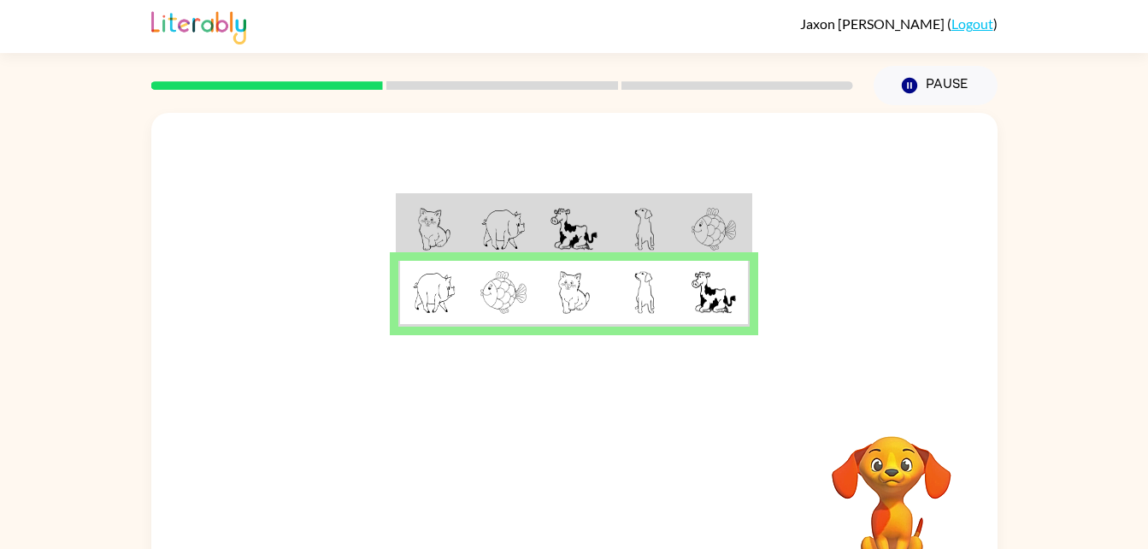
click at [427, 231] on img at bounding box center [434, 229] width 32 height 43
click at [413, 213] on td at bounding box center [433, 229] width 70 height 66
click at [436, 236] on img at bounding box center [434, 229] width 32 height 43
click at [544, 220] on td at bounding box center [574, 229] width 70 height 66
click at [590, 218] on img at bounding box center [574, 229] width 46 height 43
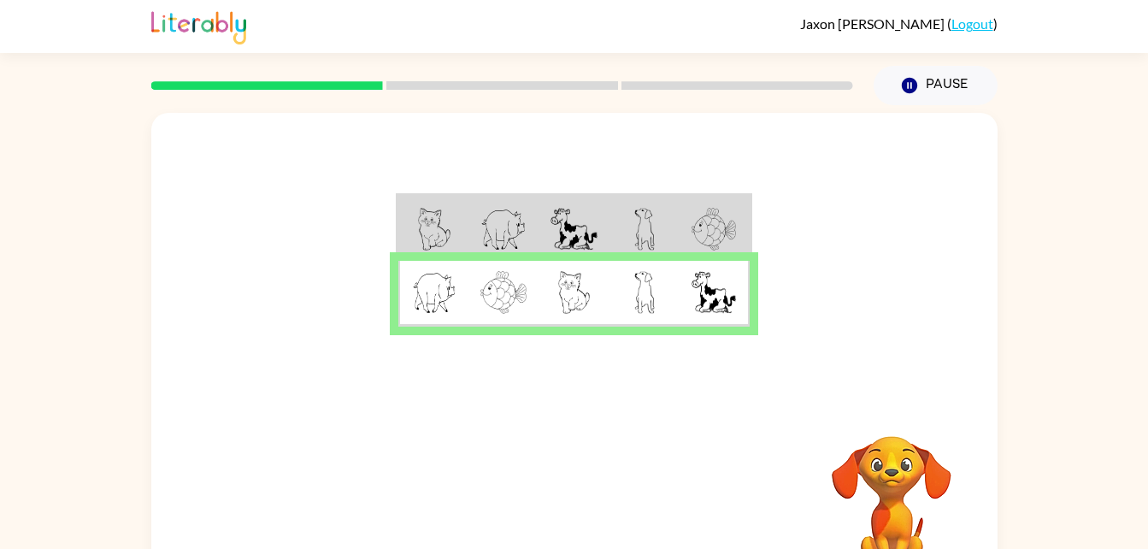
click at [588, 241] on img at bounding box center [574, 229] width 46 height 43
click at [583, 292] on img at bounding box center [574, 292] width 32 height 43
click at [576, 239] on img at bounding box center [574, 229] width 46 height 43
click at [599, 221] on td at bounding box center [574, 229] width 70 height 66
click at [617, 249] on td at bounding box center [645, 229] width 70 height 66
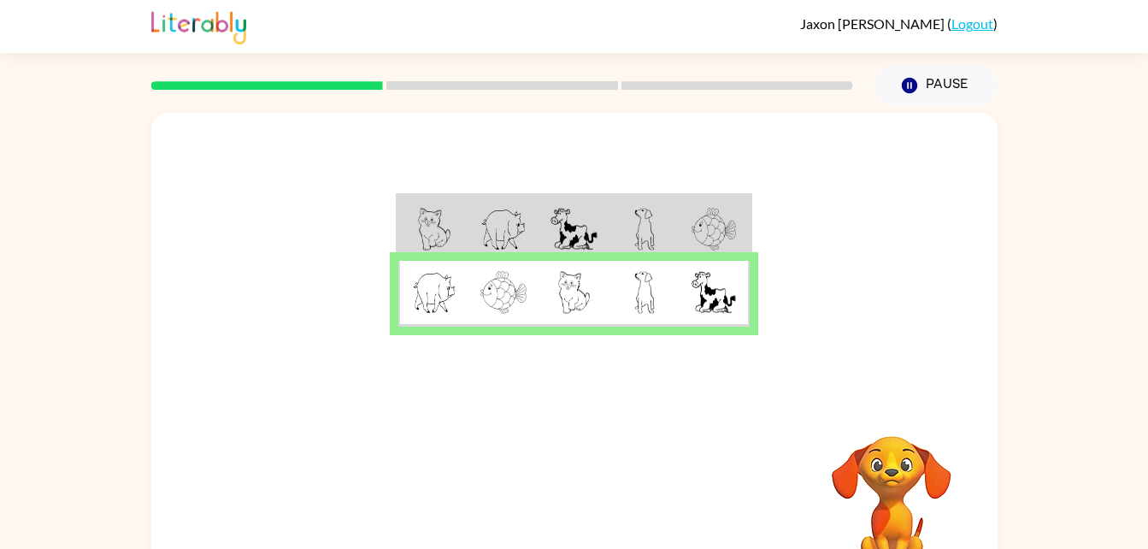
click at [633, 247] on td at bounding box center [645, 229] width 70 height 66
click at [674, 197] on td at bounding box center [645, 229] width 70 height 66
click at [669, 222] on td at bounding box center [645, 229] width 70 height 66
click at [607, 229] on td at bounding box center [574, 229] width 70 height 66
click at [636, 244] on img at bounding box center [644, 229] width 21 height 43
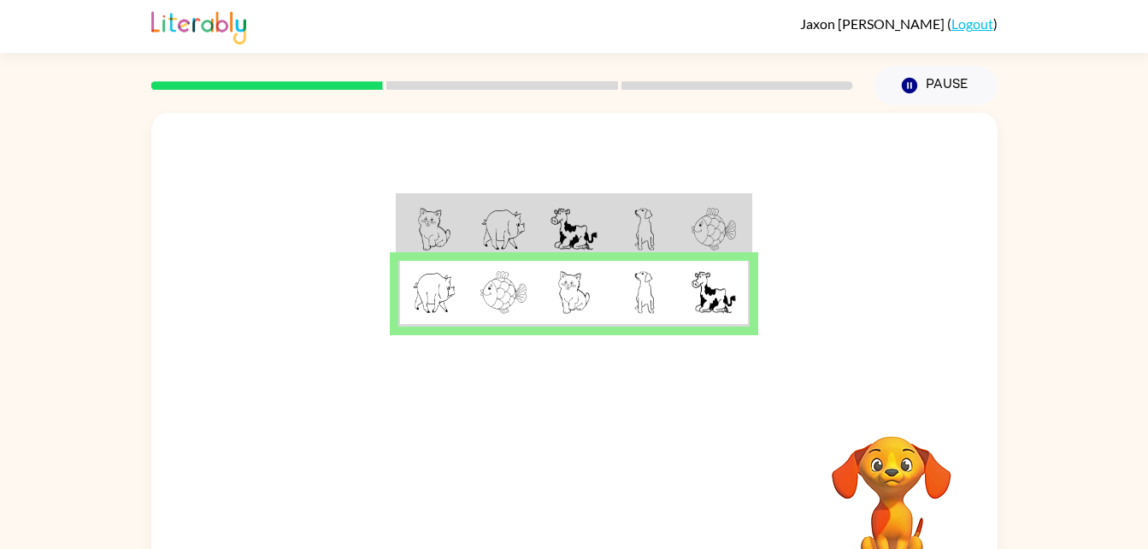
click at [619, 237] on td at bounding box center [645, 229] width 70 height 66
click at [625, 232] on td at bounding box center [645, 229] width 70 height 66
click at [629, 228] on td at bounding box center [645, 229] width 70 height 66
click at [608, 221] on td at bounding box center [574, 229] width 70 height 66
click at [573, 215] on img at bounding box center [574, 229] width 46 height 43
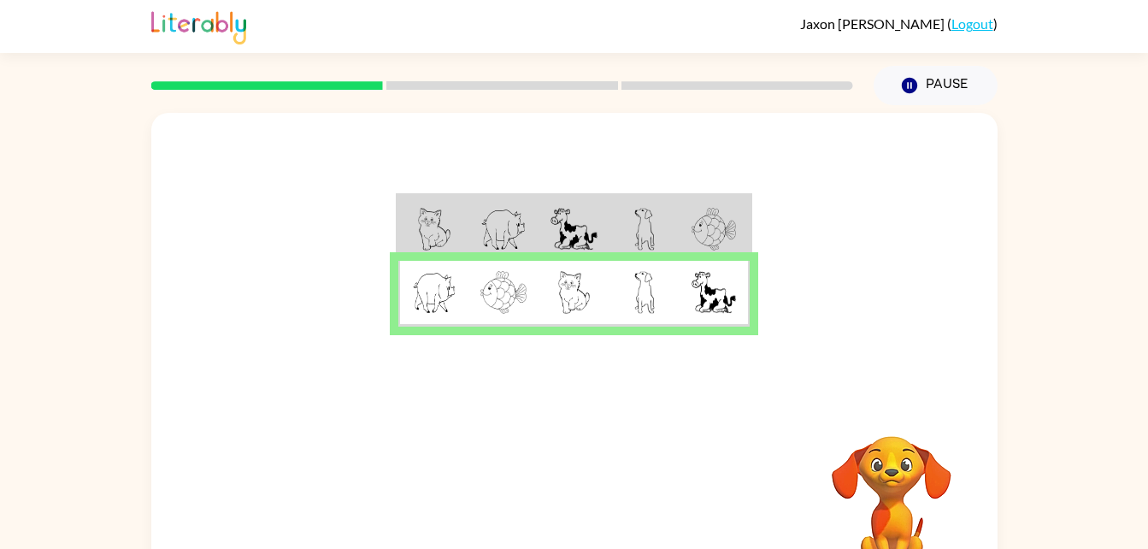
click at [563, 215] on img at bounding box center [574, 229] width 46 height 43
click at [528, 209] on td at bounding box center [503, 229] width 70 height 66
click at [536, 242] on td at bounding box center [503, 229] width 70 height 66
click at [522, 249] on img at bounding box center [503, 229] width 46 height 43
click at [552, 496] on button "button" at bounding box center [574, 505] width 109 height 62
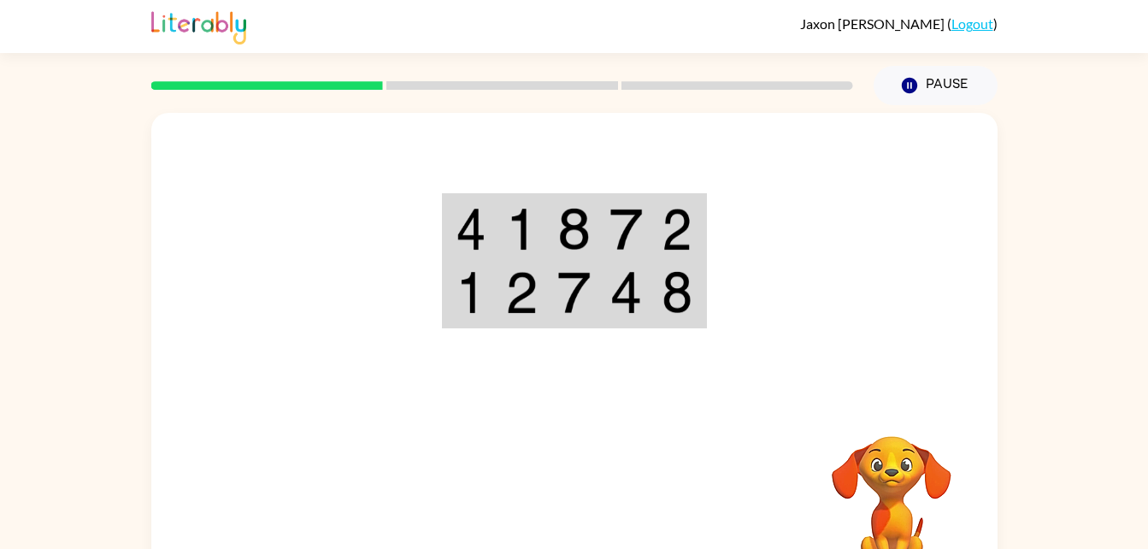
click at [612, 287] on img at bounding box center [626, 292] width 32 height 43
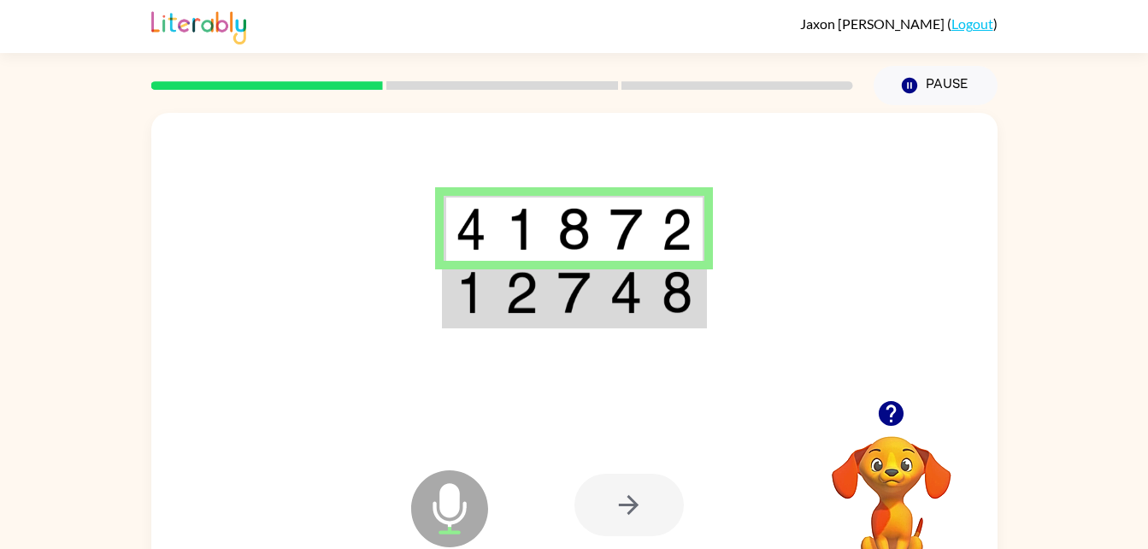
click at [637, 309] on img at bounding box center [626, 292] width 32 height 43
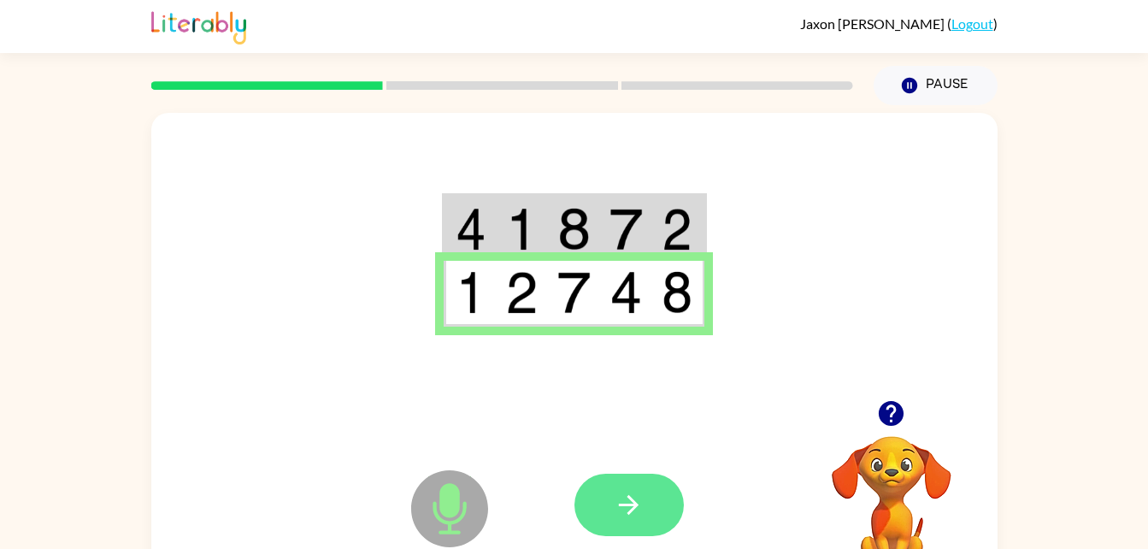
click at [637, 500] on icon "button" at bounding box center [629, 505] width 30 height 30
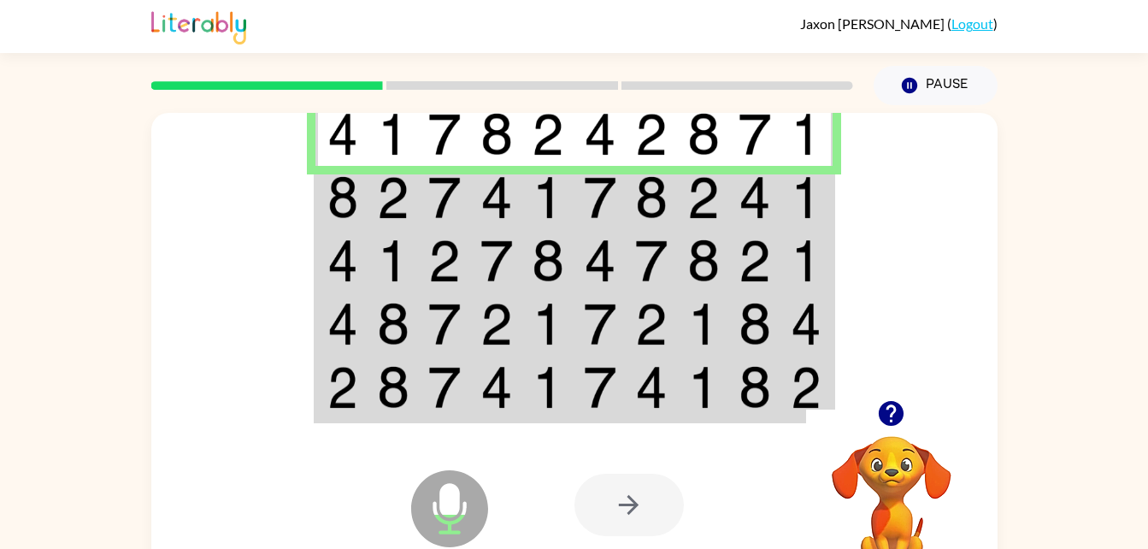
click at [398, 196] on img at bounding box center [393, 197] width 32 height 43
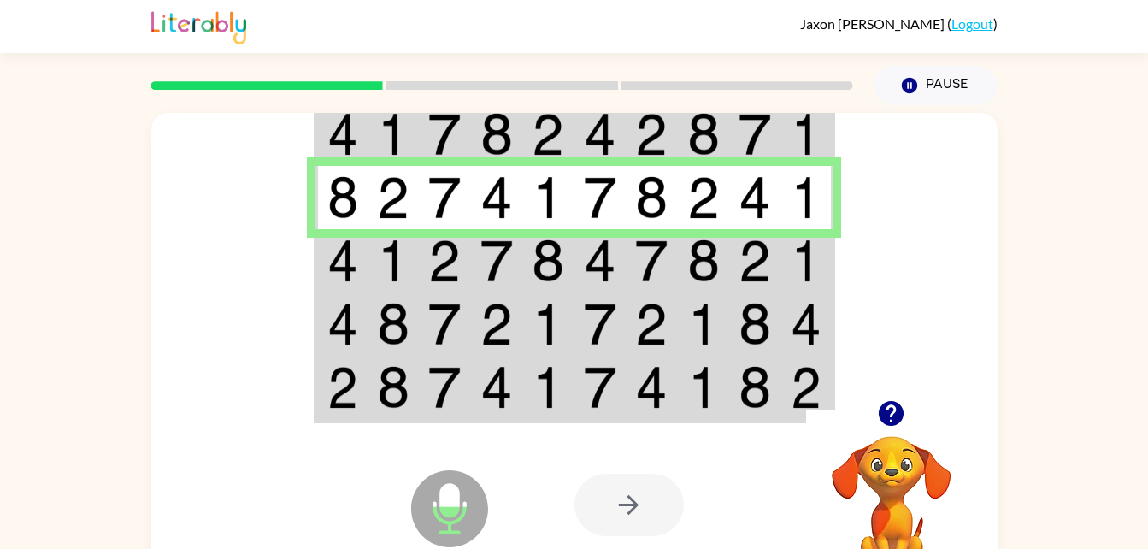
click at [345, 244] on img at bounding box center [342, 260] width 31 height 43
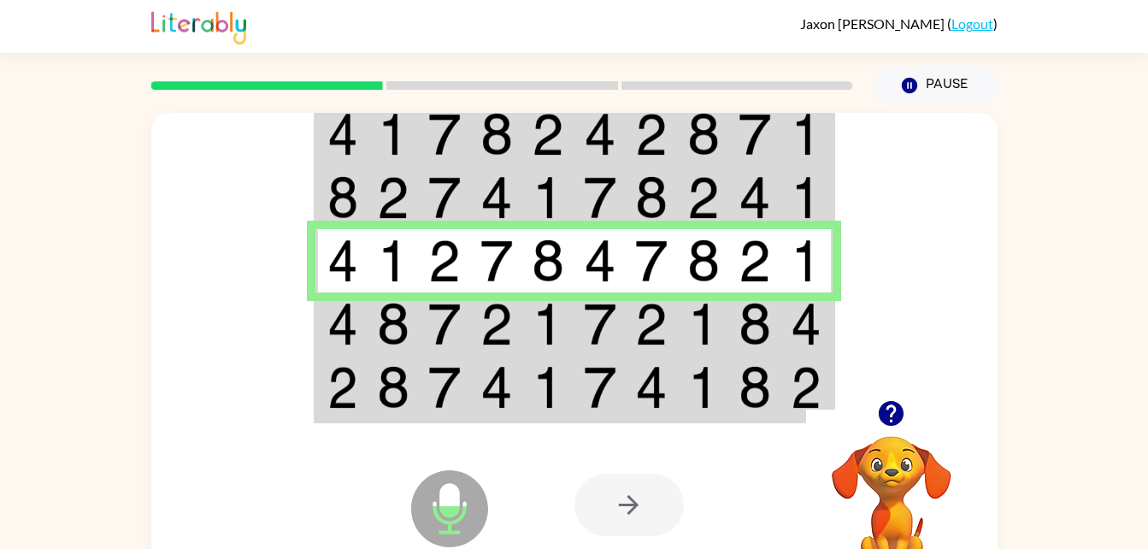
click at [418, 315] on td at bounding box center [394, 323] width 52 height 63
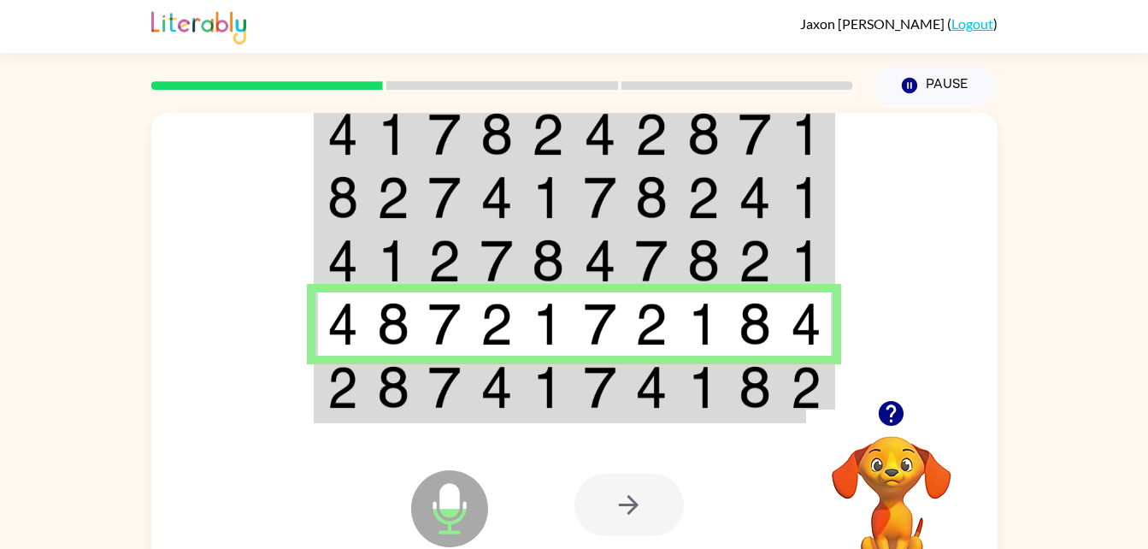
click at [1128, 91] on div "Jaxon Rodriguez ( Logout ) Pause Pause Microphone The Microphone is here when i…" at bounding box center [574, 300] width 1148 height 601
click at [675, 399] on td at bounding box center [652, 389] width 52 height 66
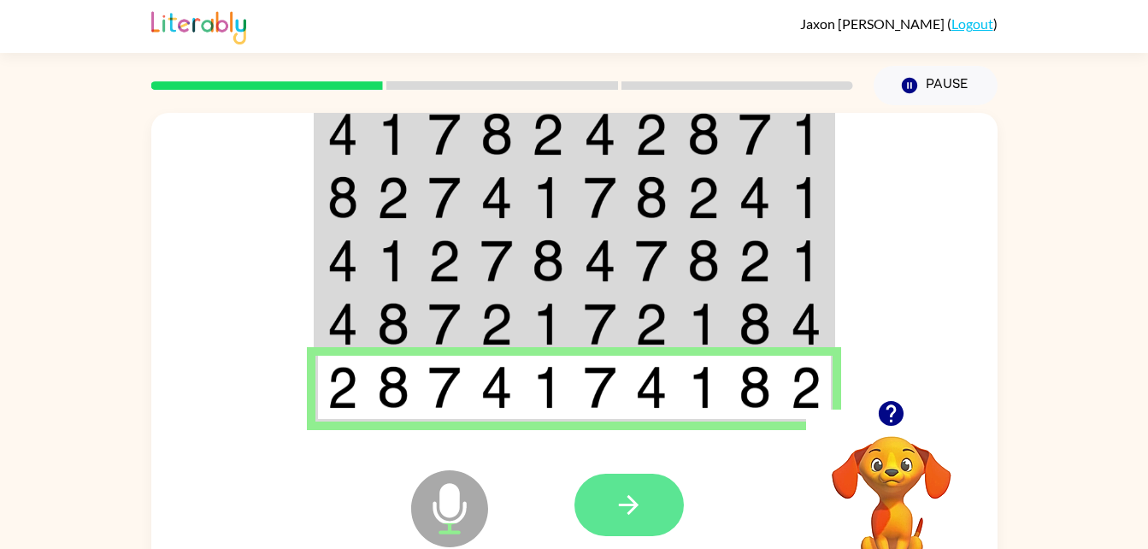
click at [625, 475] on button "button" at bounding box center [629, 505] width 109 height 62
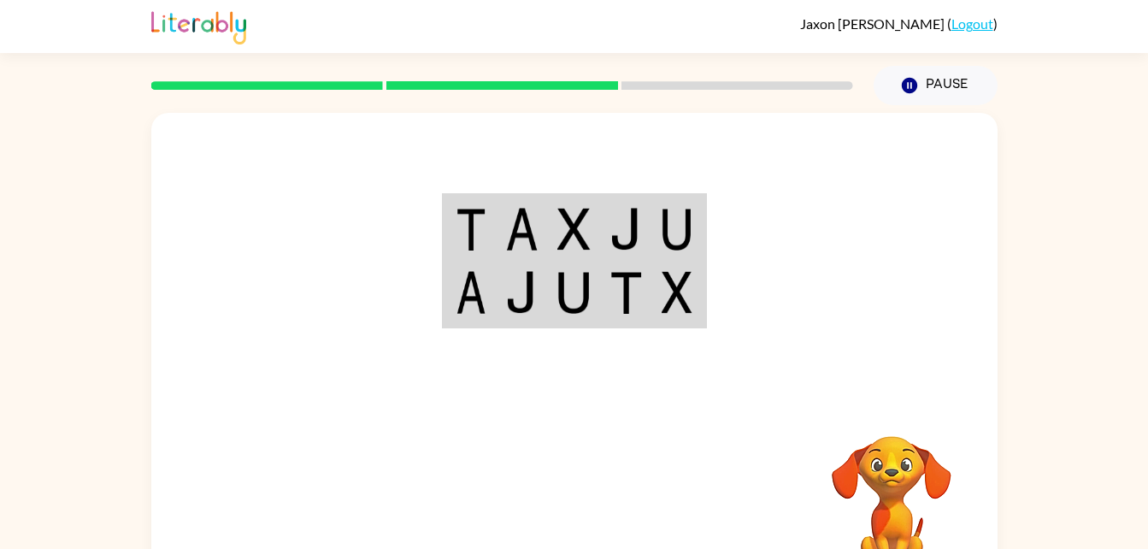
click at [601, 227] on td at bounding box center [626, 229] width 52 height 66
click at [609, 200] on td at bounding box center [626, 229] width 52 height 66
click at [581, 227] on img at bounding box center [573, 229] width 32 height 43
click at [583, 224] on img at bounding box center [573, 229] width 32 height 43
click at [586, 222] on img at bounding box center [573, 229] width 32 height 43
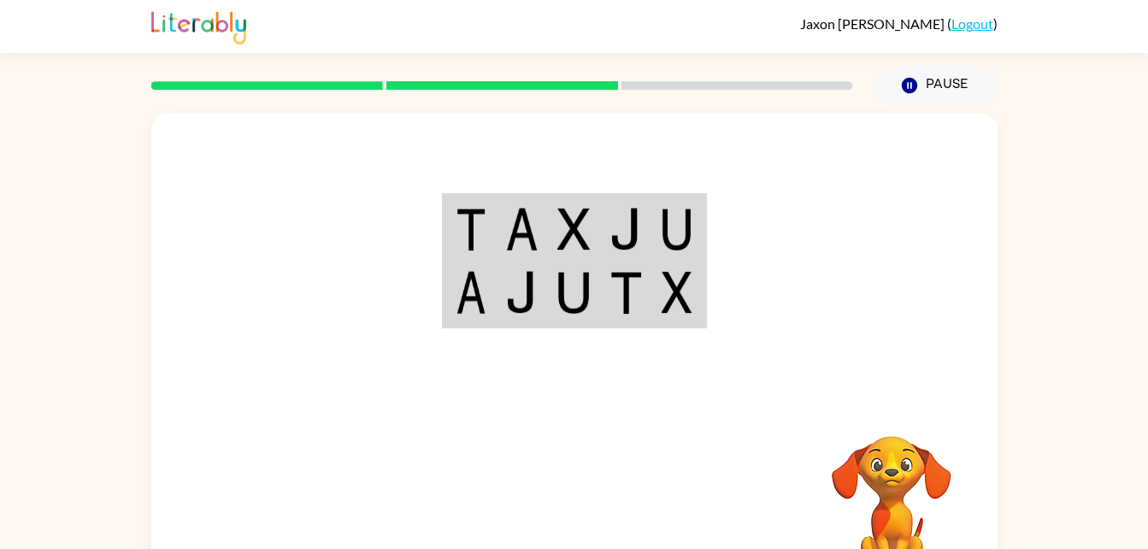
click at [581, 225] on img at bounding box center [573, 229] width 32 height 43
click at [594, 215] on td at bounding box center [574, 229] width 52 height 66
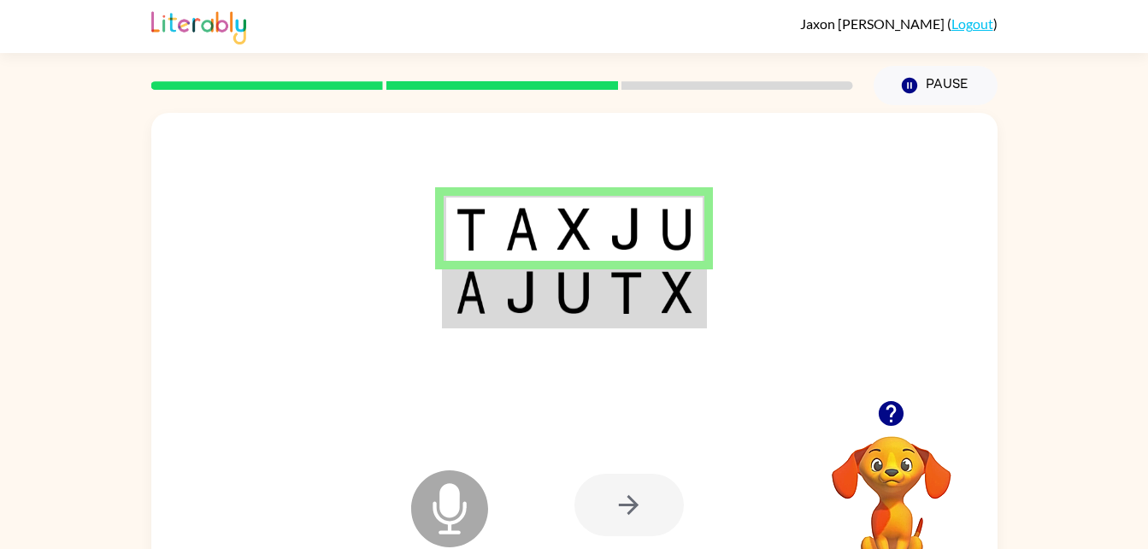
click at [612, 242] on img at bounding box center [626, 229] width 32 height 43
click at [617, 280] on img at bounding box center [626, 292] width 32 height 43
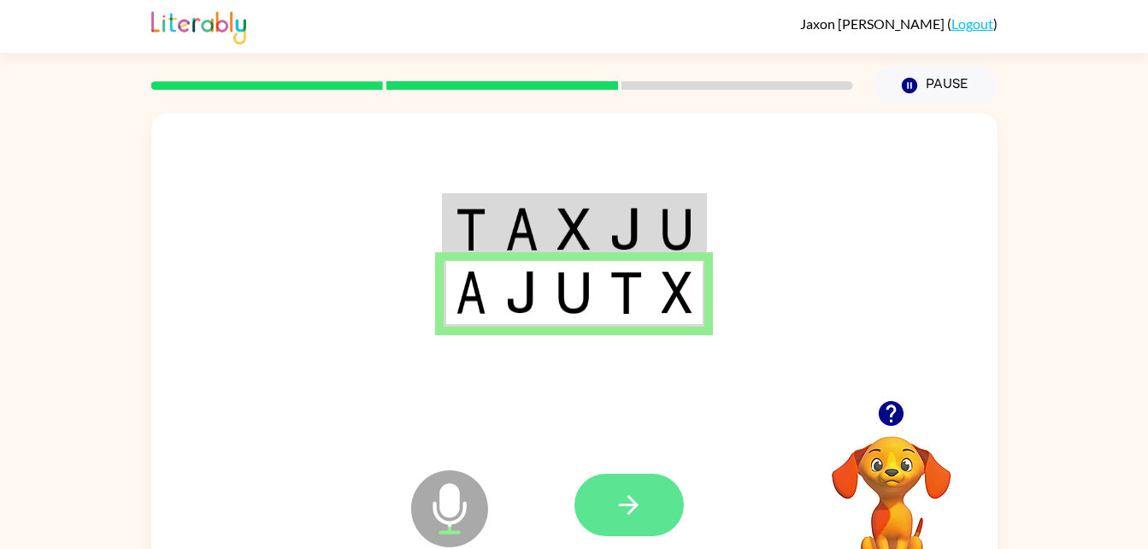
click at [617, 491] on icon "button" at bounding box center [629, 505] width 30 height 30
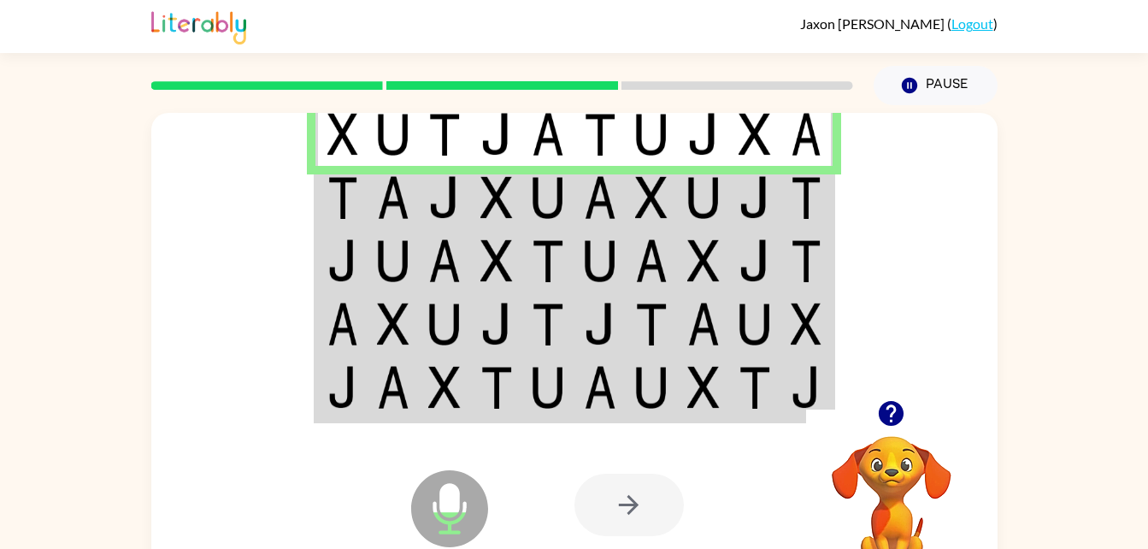
click at [778, 118] on td at bounding box center [755, 134] width 52 height 66
click at [448, 165] on td at bounding box center [445, 134] width 52 height 66
click at [510, 210] on img at bounding box center [496, 197] width 32 height 43
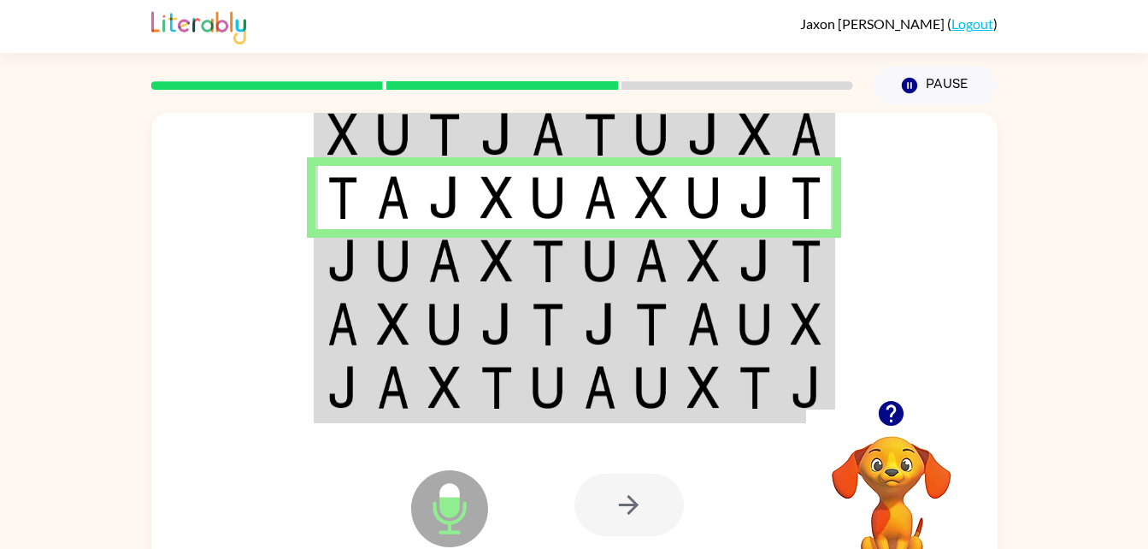
click at [386, 271] on img at bounding box center [393, 260] width 32 height 43
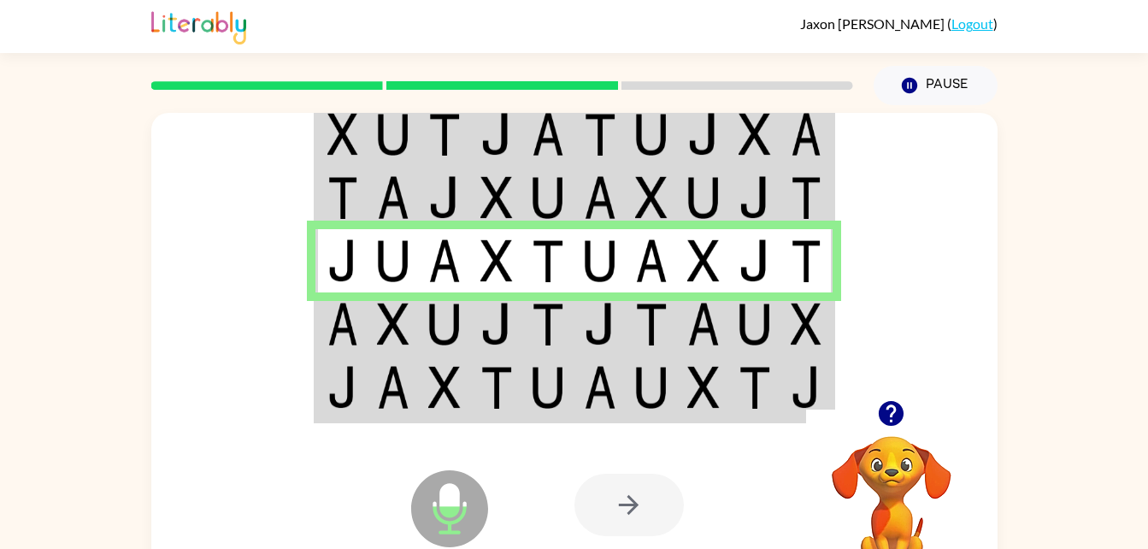
click at [368, 336] on td at bounding box center [394, 323] width 52 height 63
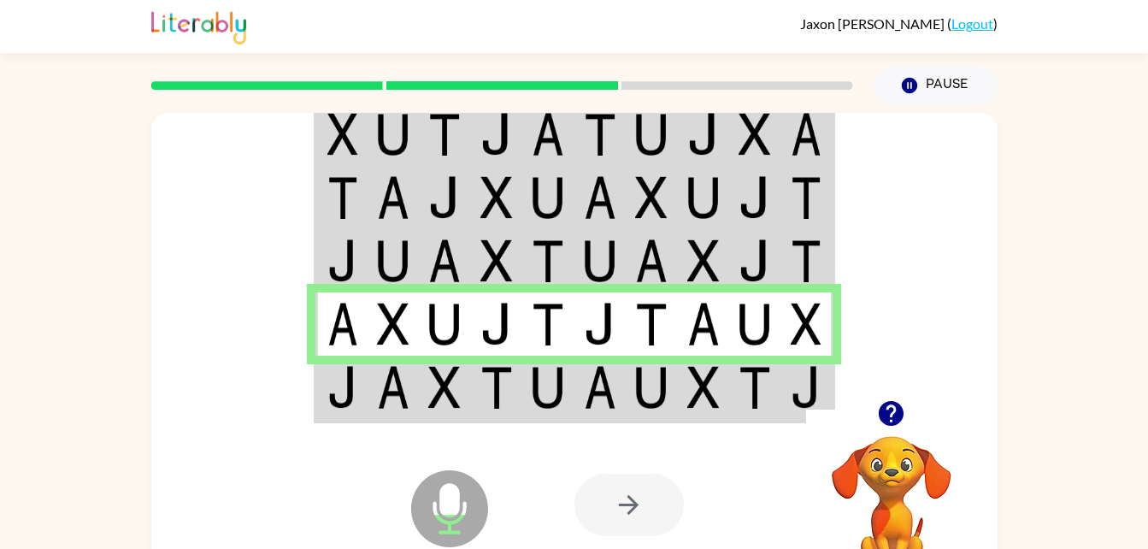
click at [651, 420] on div at bounding box center [701, 505] width 252 height 192
click at [782, 398] on td at bounding box center [807, 389] width 52 height 66
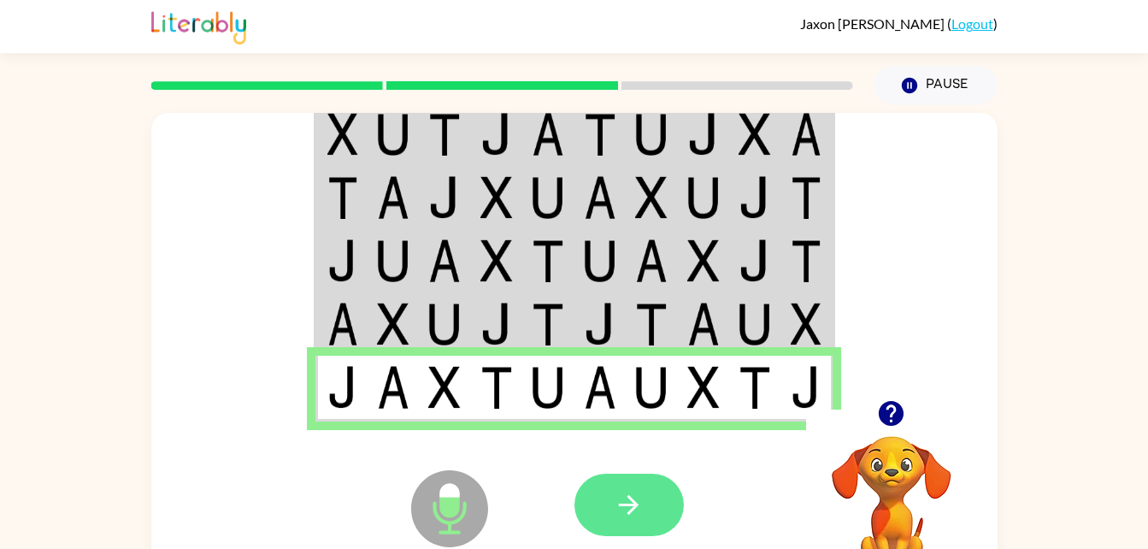
click at [624, 521] on button "button" at bounding box center [629, 505] width 109 height 62
